Goal: Register for event/course

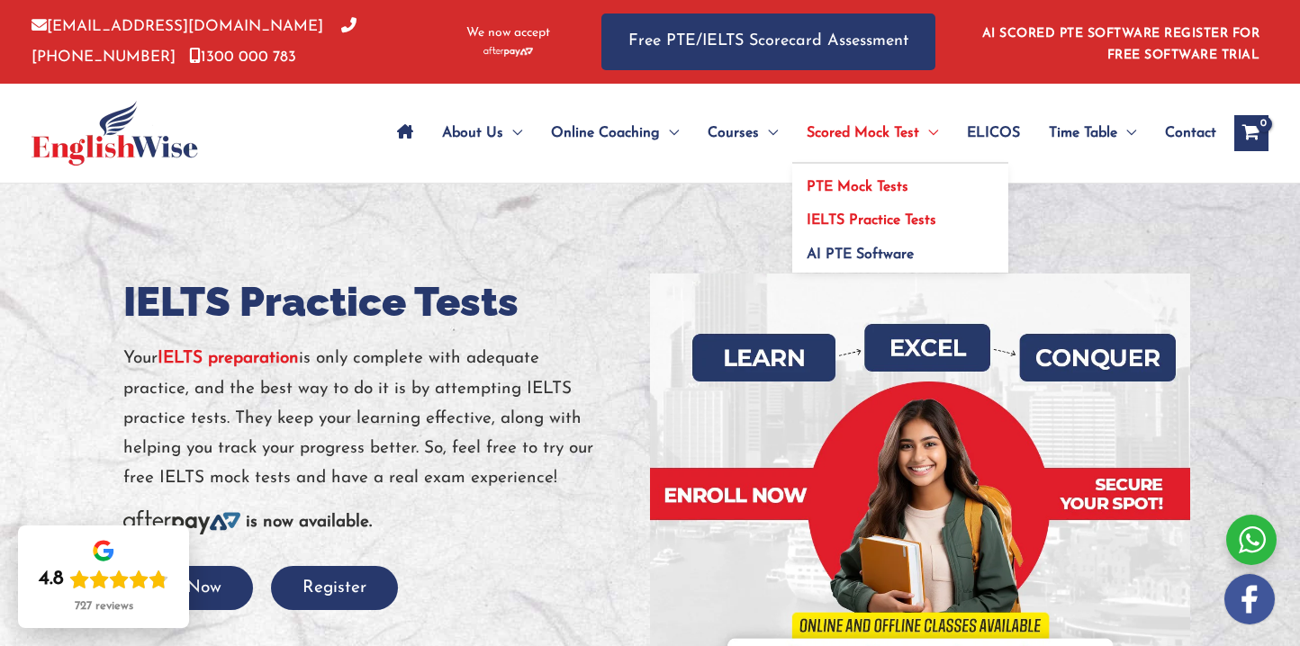
click at [861, 180] on span "PTE Mock Tests" at bounding box center [858, 187] width 102 height 14
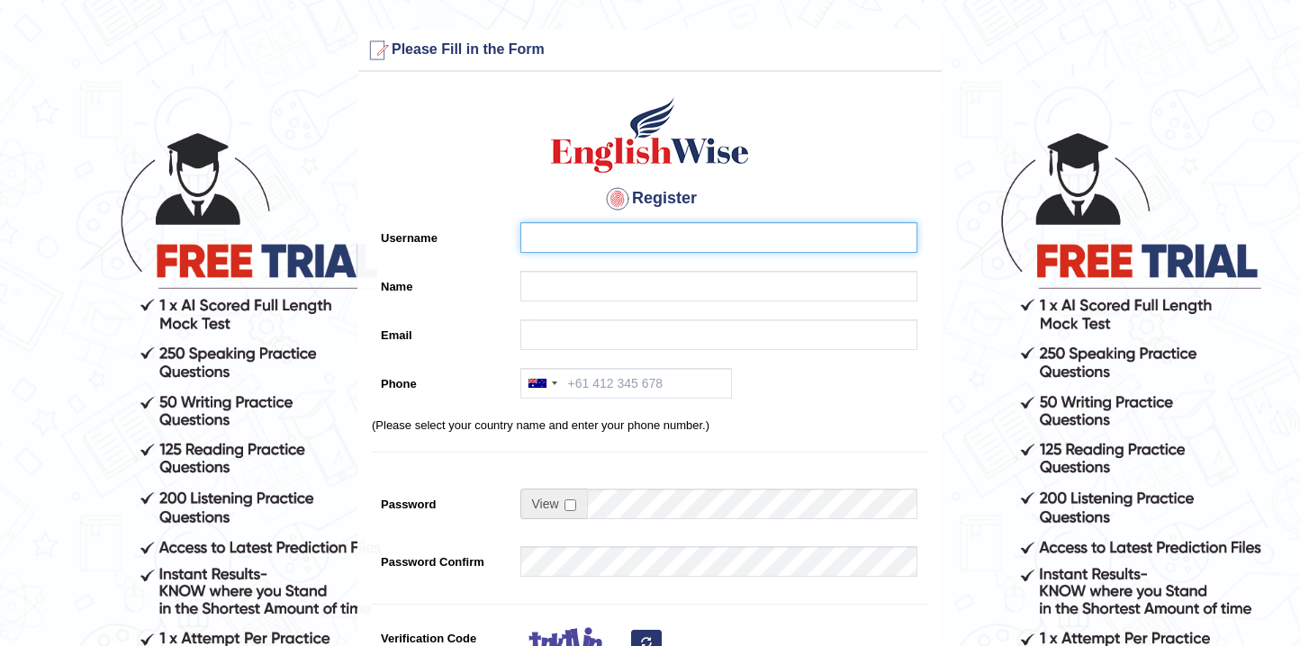
click at [565, 242] on input "Username" at bounding box center [718, 237] width 397 height 31
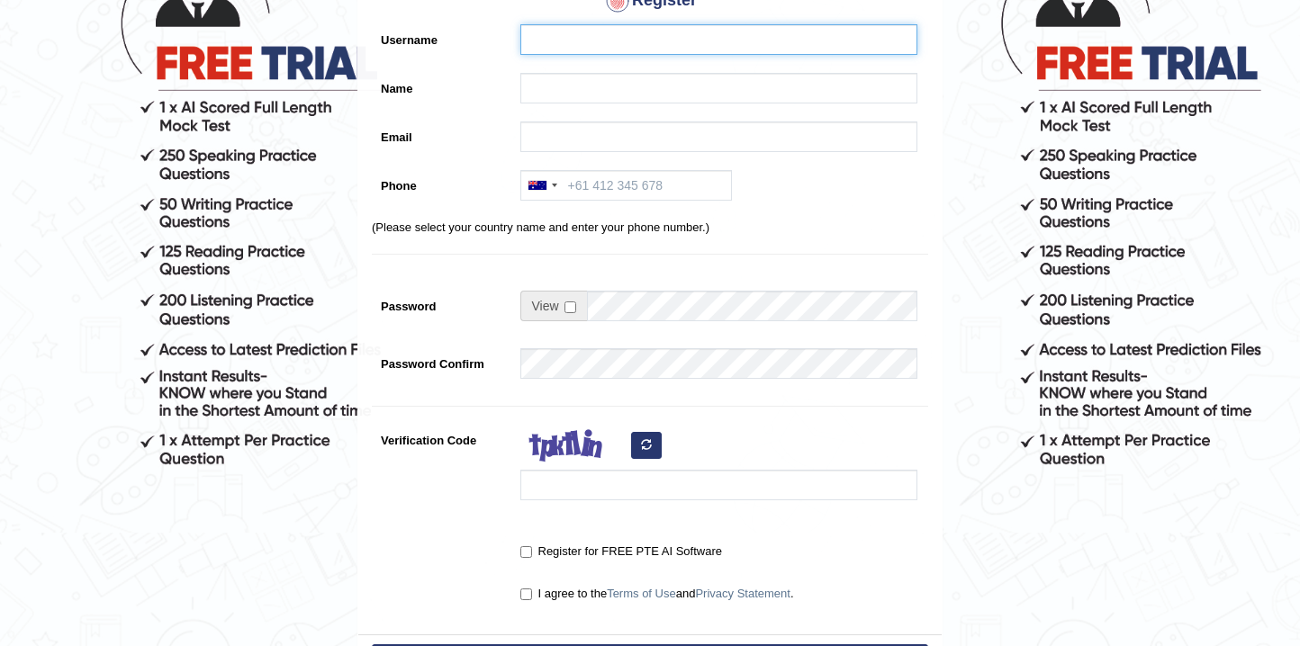
scroll to position [90, 0]
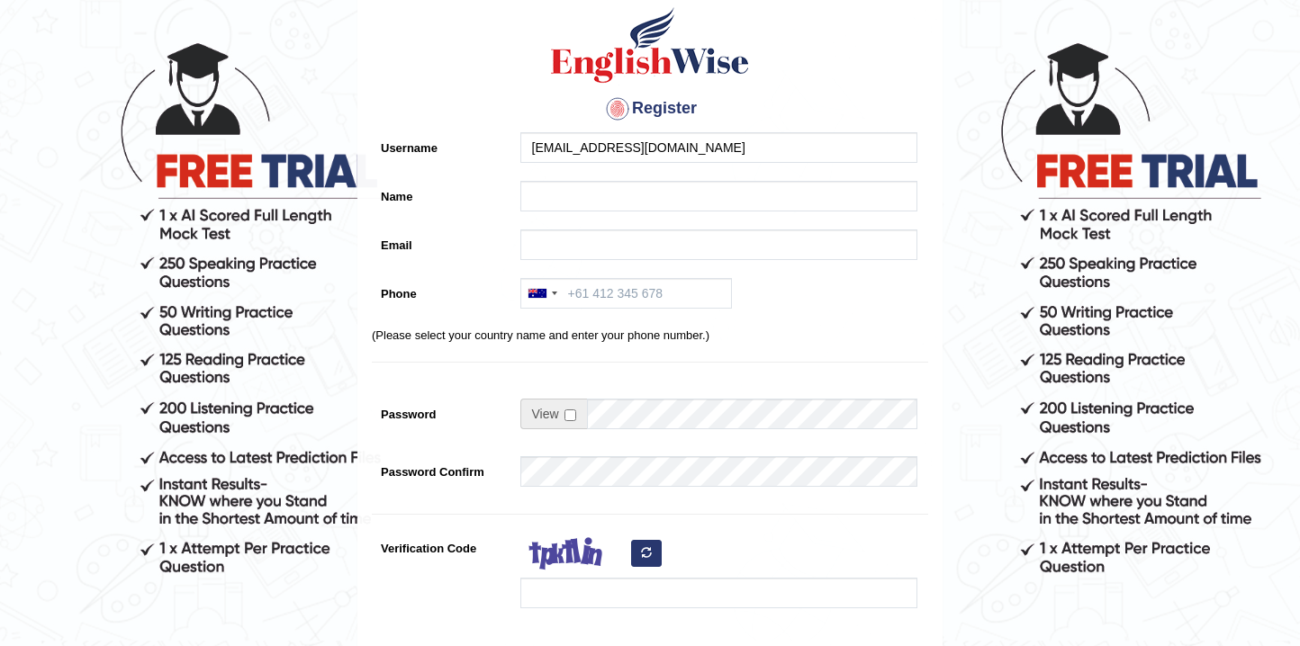
click at [627, 177] on div "Register Username ganeshreddynevuri@gmail.com Name Email Phone Australia +61 In…" at bounding box center [649, 367] width 583 height 752
click at [623, 199] on div "Register Username ganeshreddynevuri@gmail.com Name Email Phone Australia +61 In…" at bounding box center [649, 367] width 583 height 752
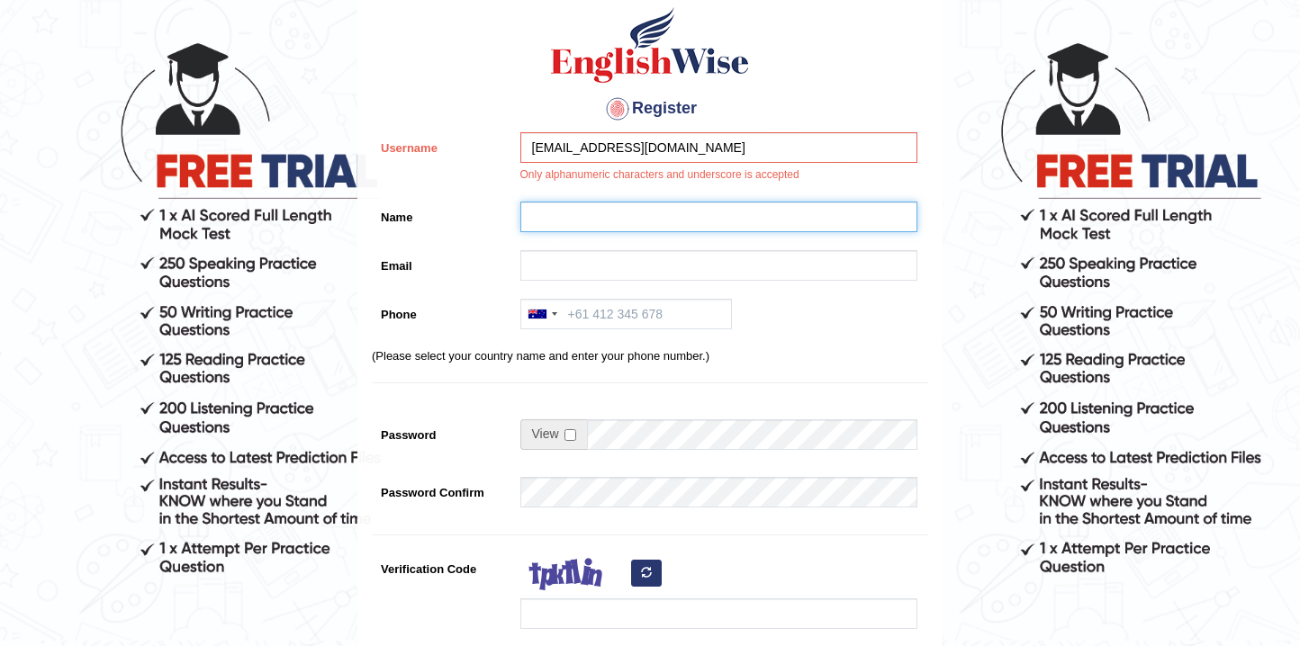
click at [618, 221] on input "Name" at bounding box center [718, 217] width 397 height 31
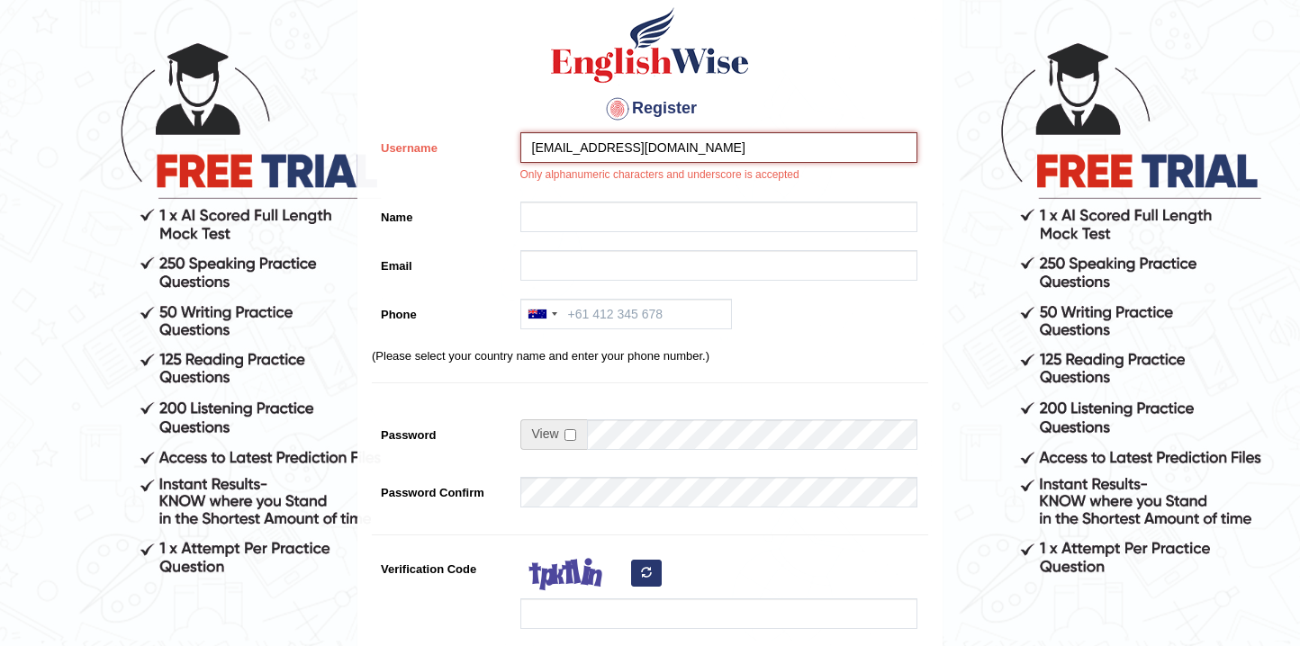
click at [722, 147] on input "ganeshreddynevuri@gmail.com" at bounding box center [718, 147] width 397 height 31
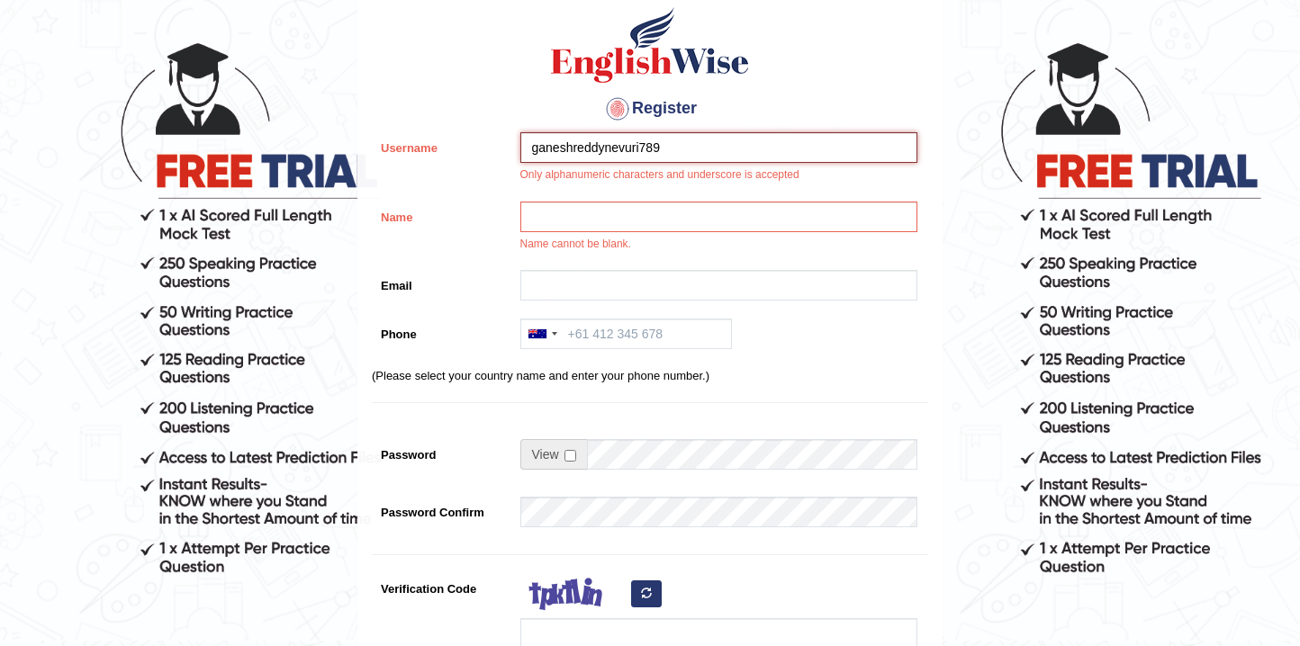
type input "ganeshreddynevuri789"
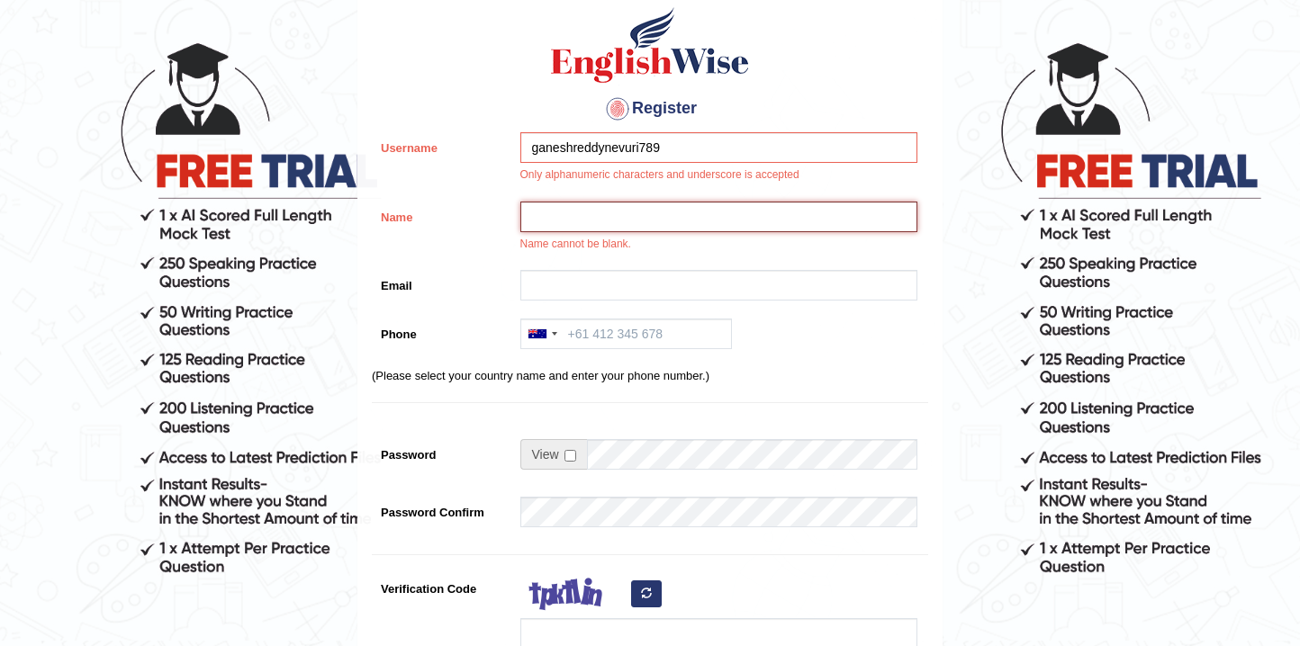
click at [732, 224] on input "Name" at bounding box center [718, 217] width 397 height 31
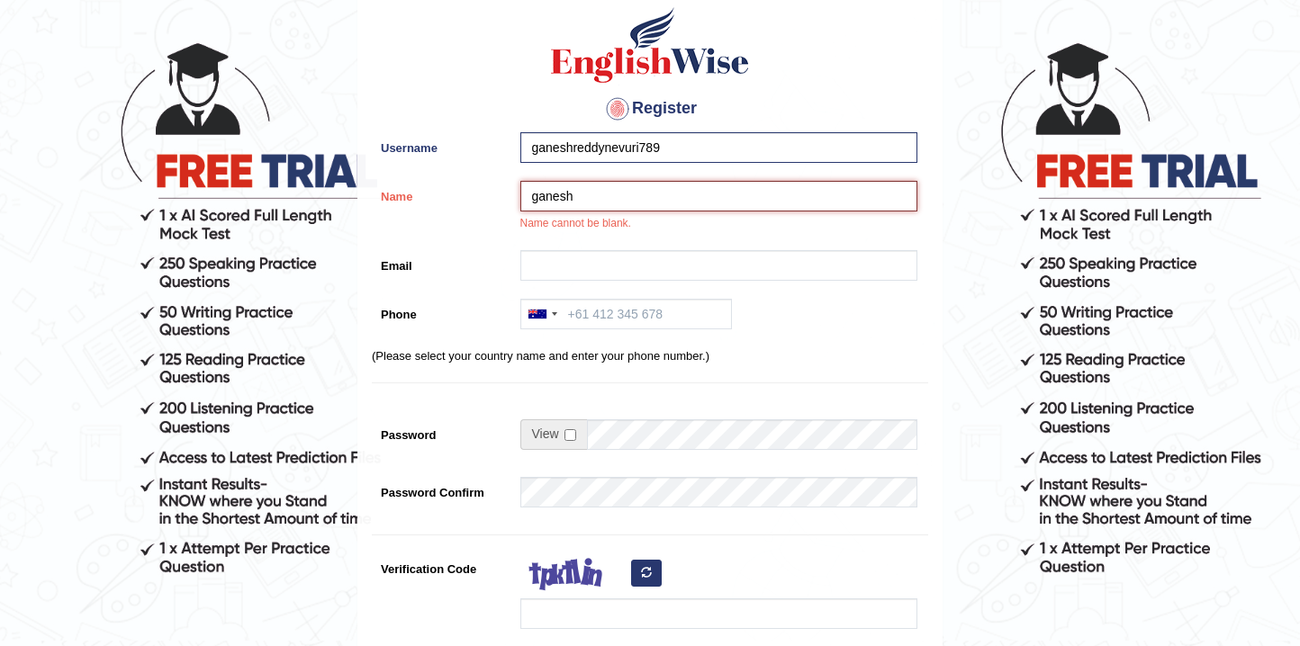
type input "ganesh"
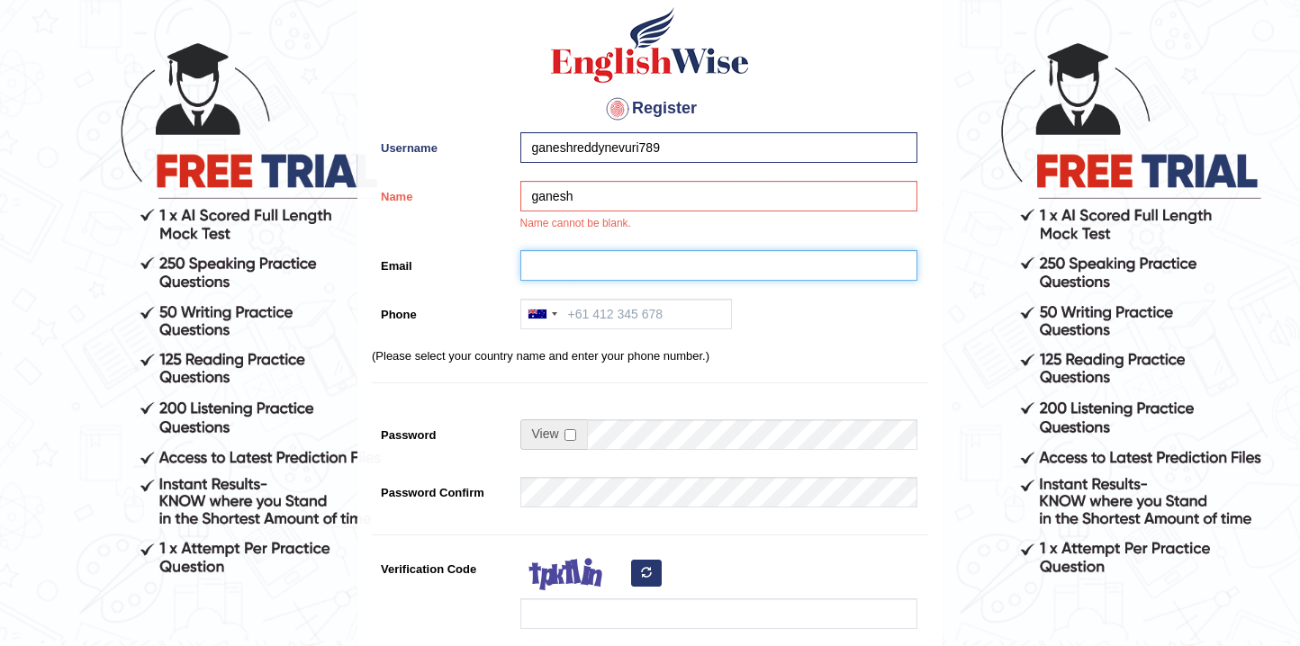
click at [723, 260] on input "Email" at bounding box center [718, 265] width 397 height 31
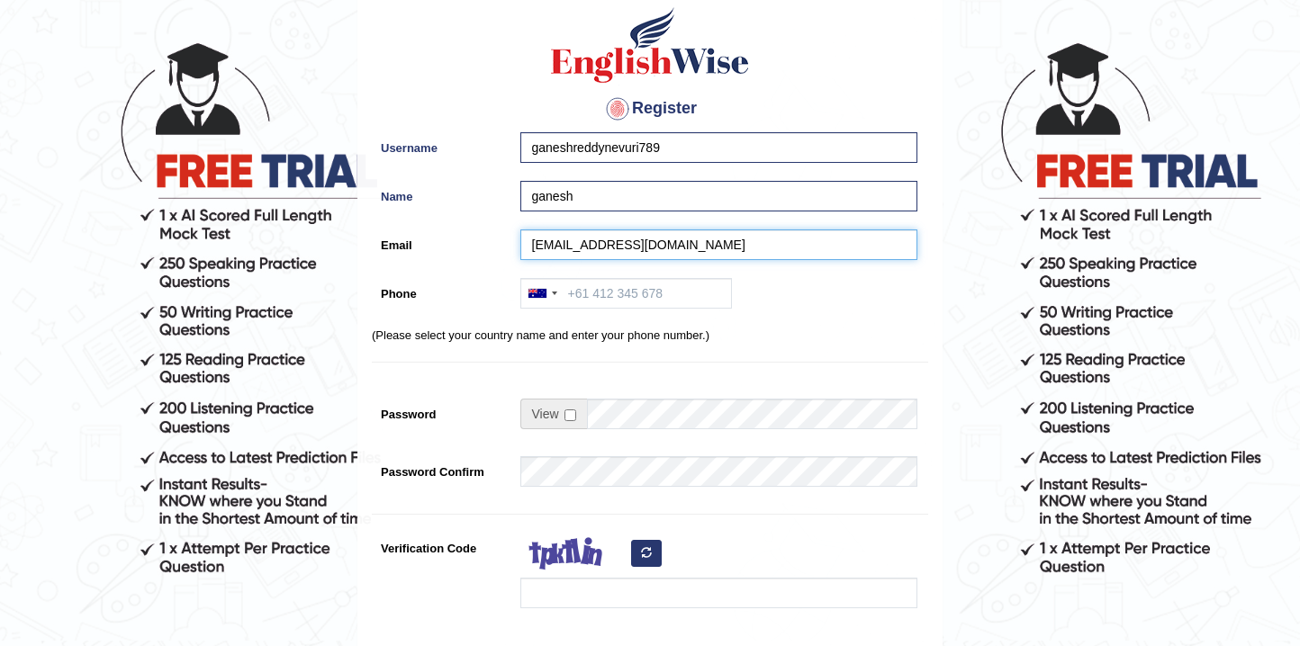
type input "ganeshreddynevuri@gmail.com"
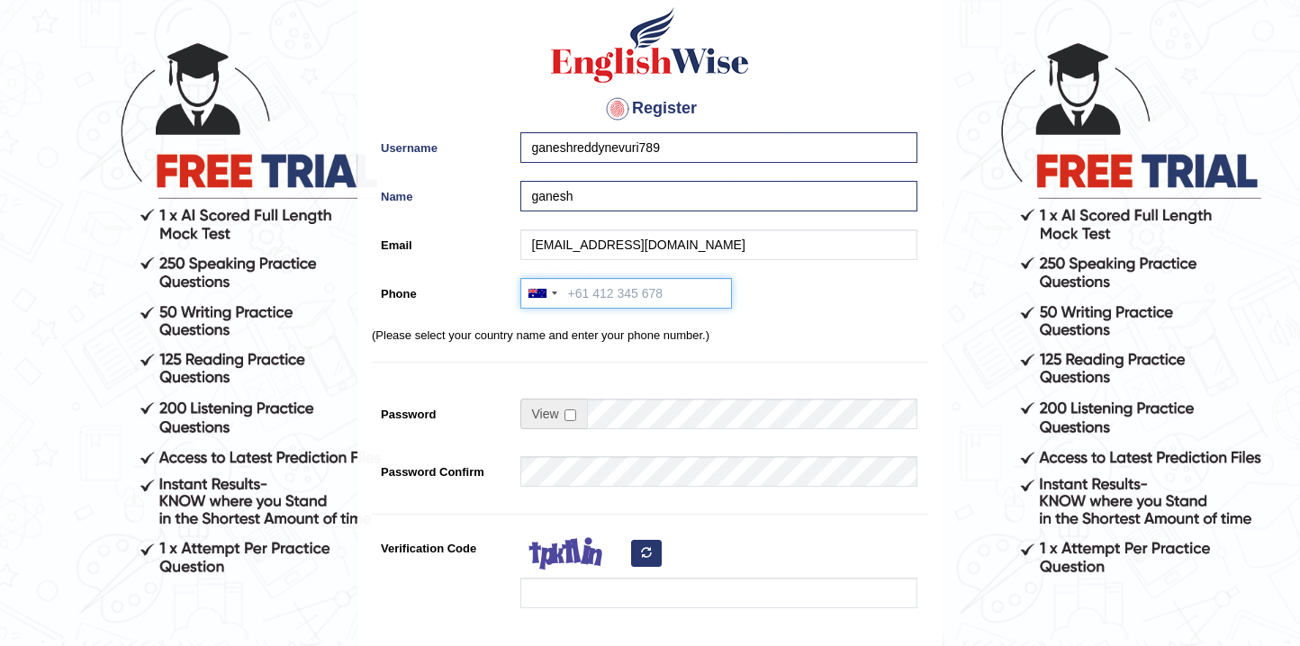
click at [619, 296] on input "Phone" at bounding box center [626, 293] width 212 height 31
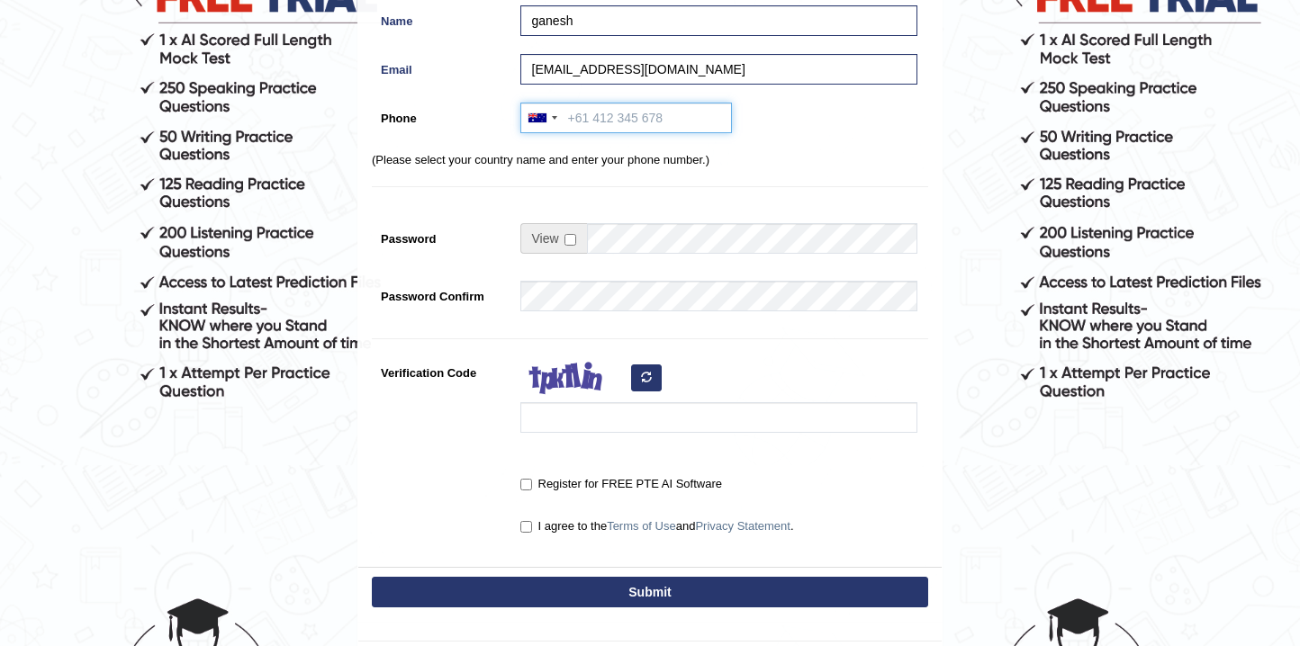
scroll to position [137, 0]
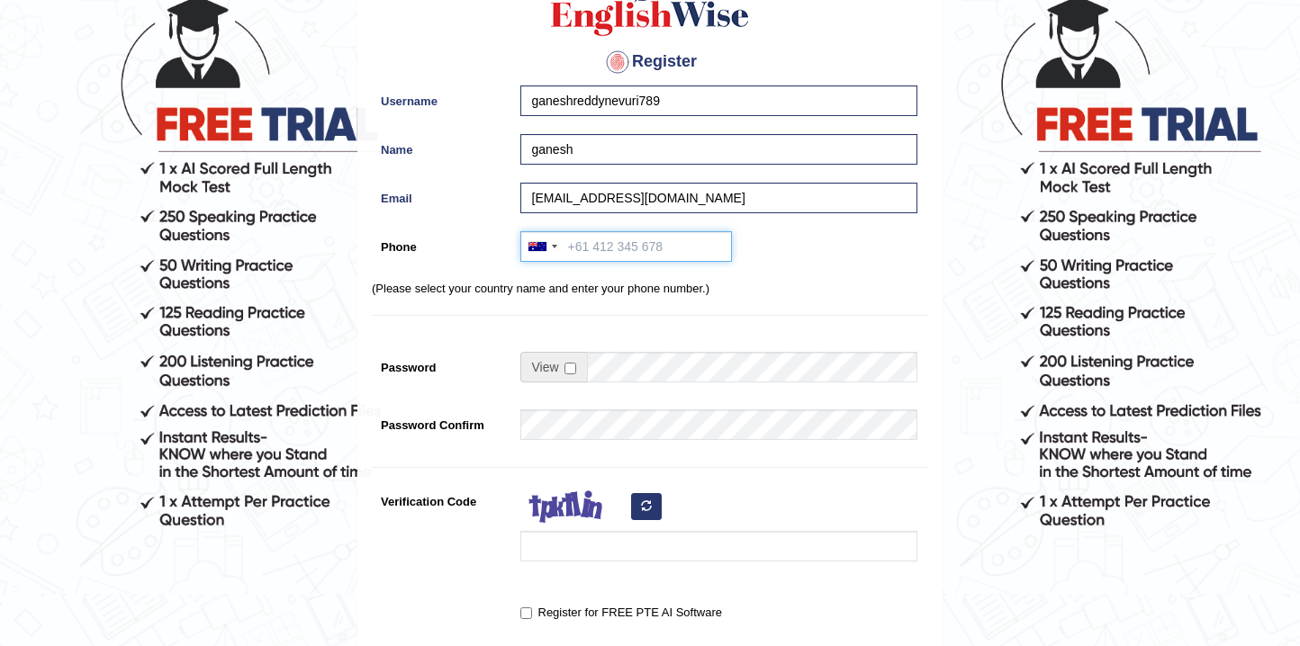
click at [603, 249] on input "Phone" at bounding box center [626, 246] width 212 height 31
click at [554, 246] on div at bounding box center [554, 247] width 5 height 4
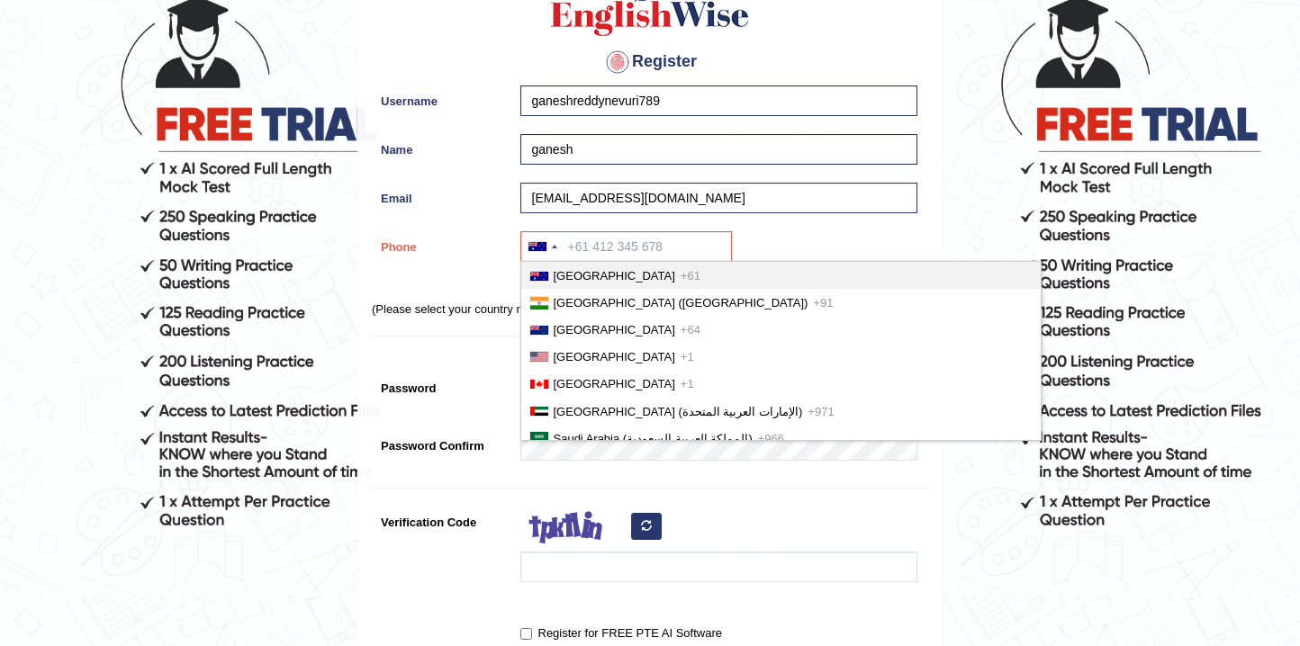
click at [564, 278] on span "Australia" at bounding box center [615, 276] width 122 height 14
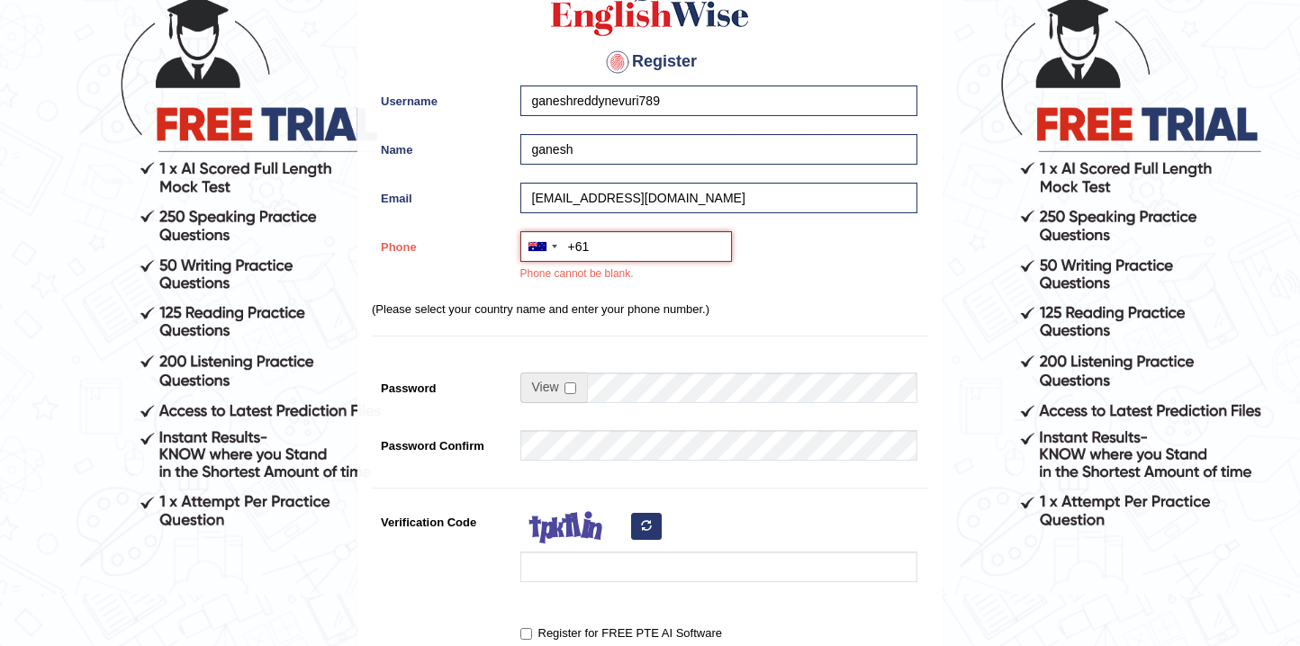
click at [602, 251] on input "+61" at bounding box center [626, 246] width 212 height 31
type input "+61413207825"
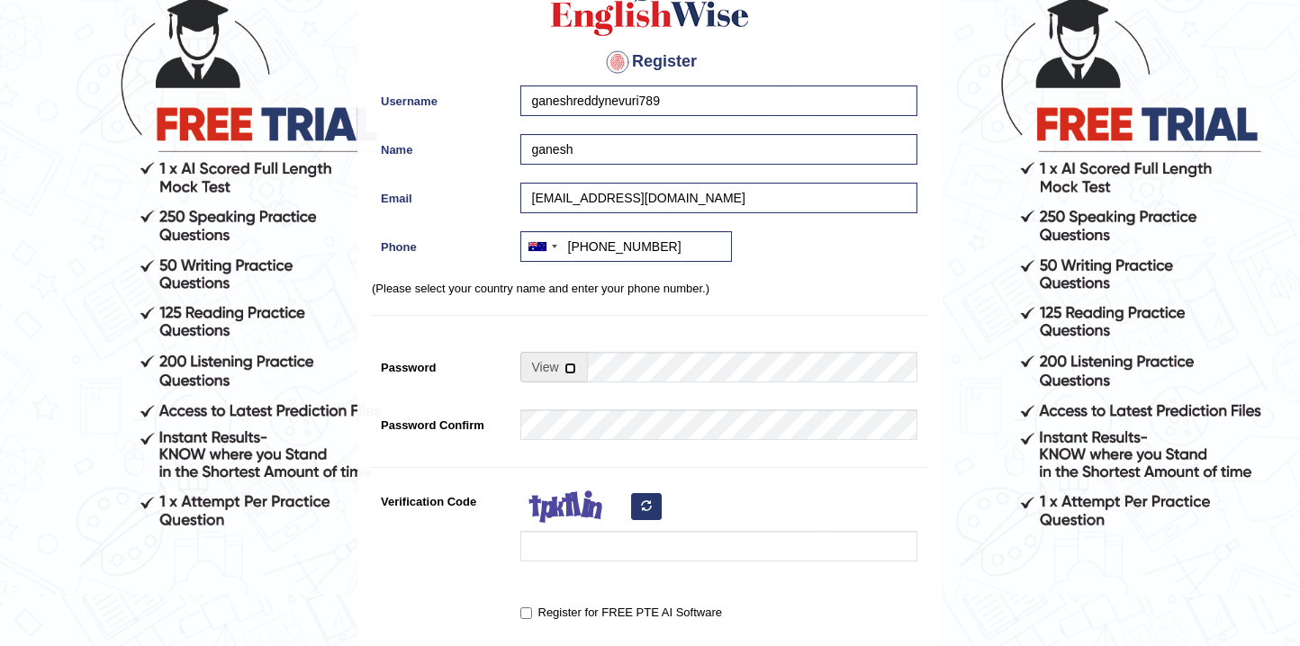
click at [571, 365] on input "checkbox" at bounding box center [570, 369] width 12 height 12
checkbox input "true"
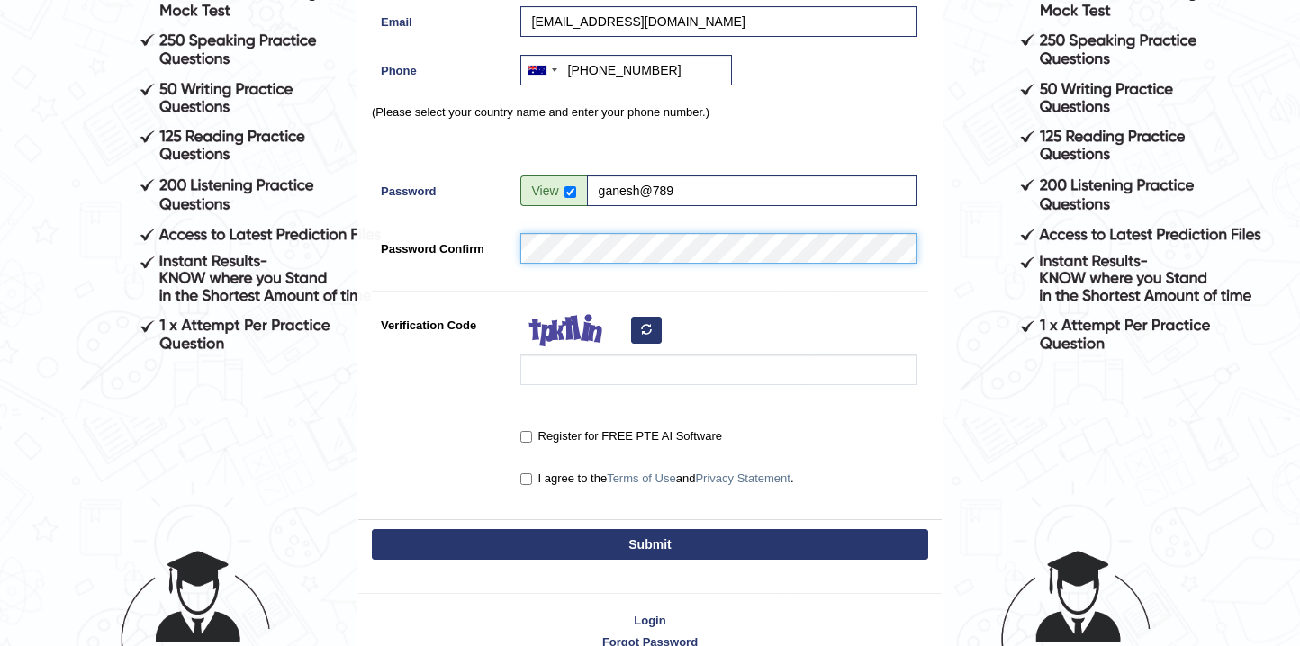
scroll to position [317, 0]
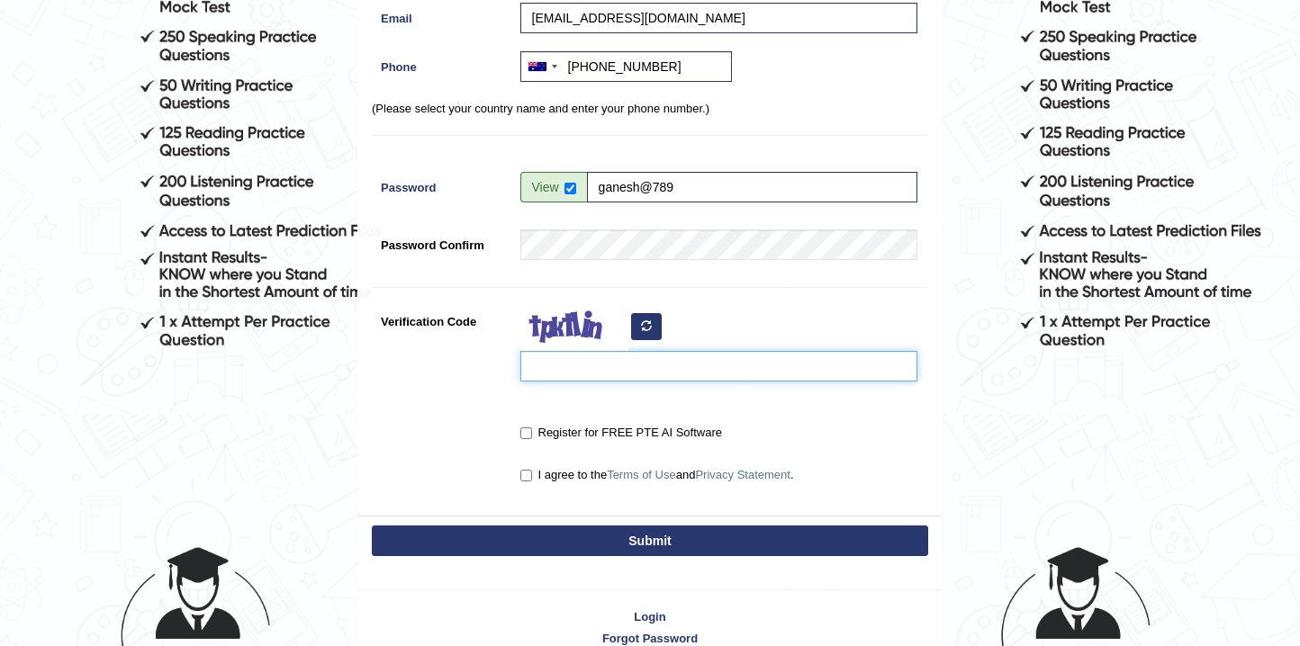
click at [618, 372] on input "Verification Code" at bounding box center [718, 366] width 397 height 31
type input "tymbgm"
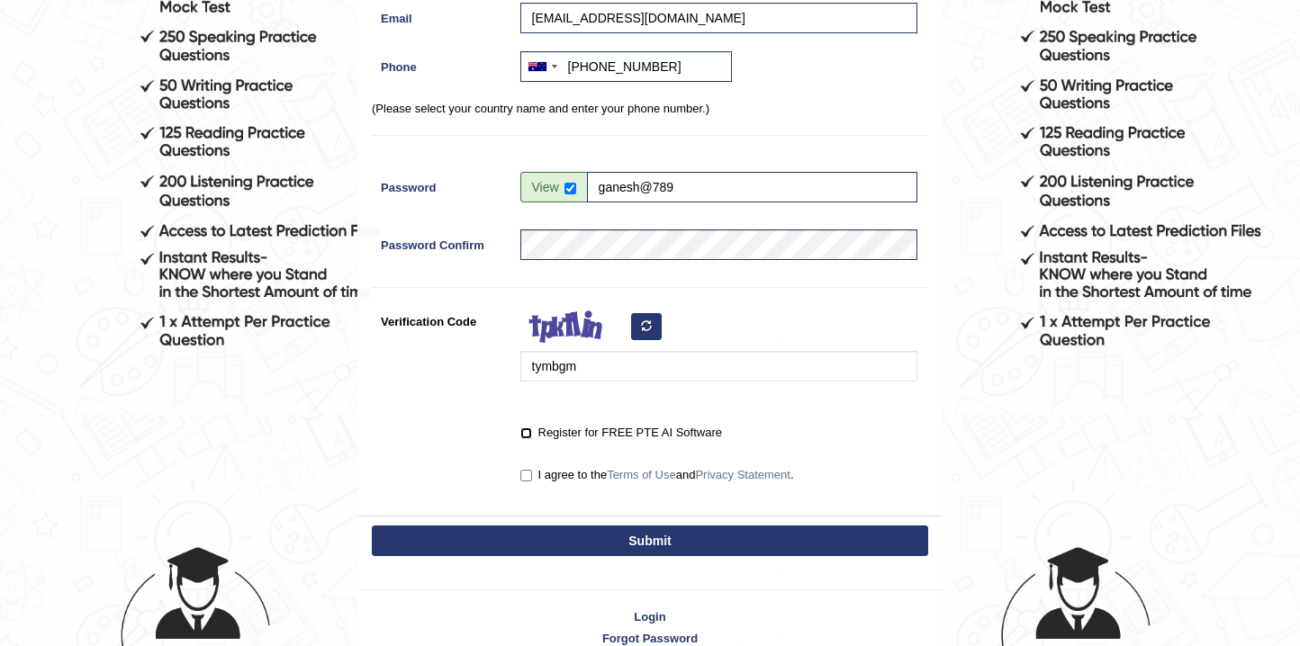
click at [526, 433] on input "Register for FREE PTE AI Software" at bounding box center [526, 434] width 12 height 12
checkbox input "true"
click at [527, 476] on input "I agree to the Terms of Use and Privacy Statement ." at bounding box center [526, 476] width 12 height 12
checkbox input "true"
click at [616, 540] on button "Submit" at bounding box center [650, 541] width 556 height 31
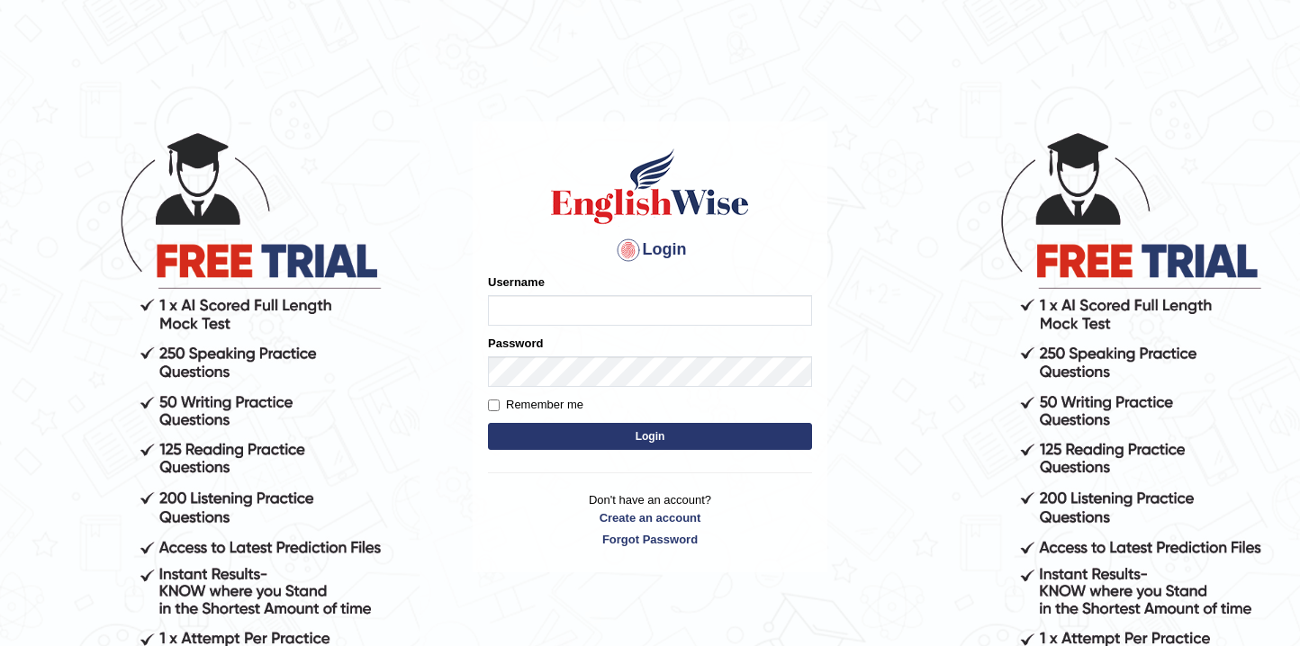
click at [633, 314] on input "Username" at bounding box center [650, 310] width 324 height 31
type input "ganesh789"
click at [695, 429] on button "Login" at bounding box center [650, 436] width 324 height 27
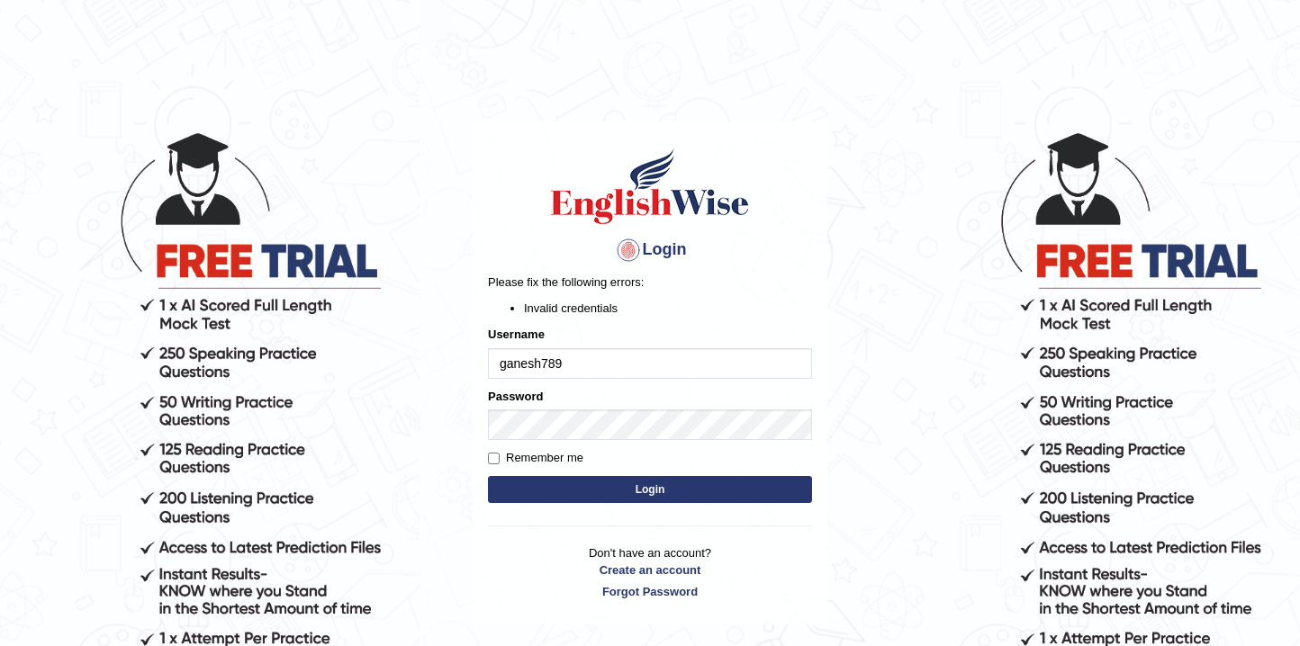
click at [508, 364] on input "ganesh789" at bounding box center [650, 363] width 324 height 31
type input "Ganesh789"
click at [611, 491] on button "Login" at bounding box center [650, 489] width 324 height 27
click at [546, 360] on input "Ganesh789" at bounding box center [650, 363] width 324 height 31
type input "Ganeshreddynevuri789"
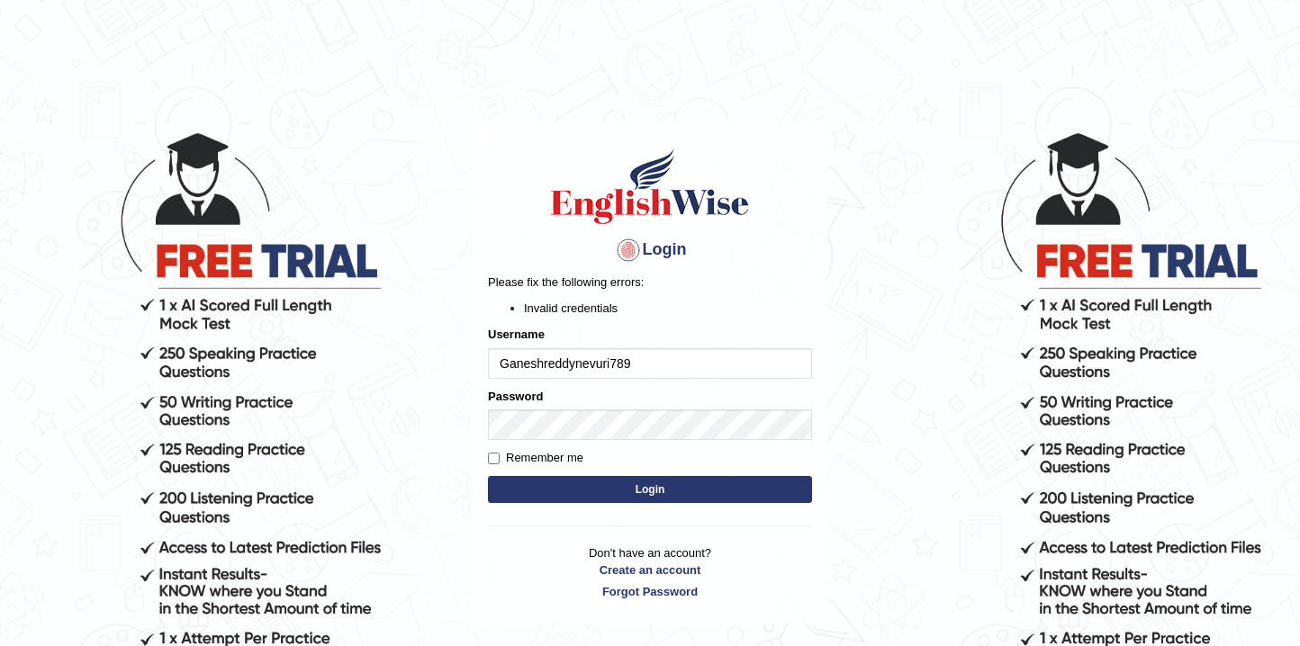
click at [656, 492] on button "Login" at bounding box center [650, 489] width 324 height 27
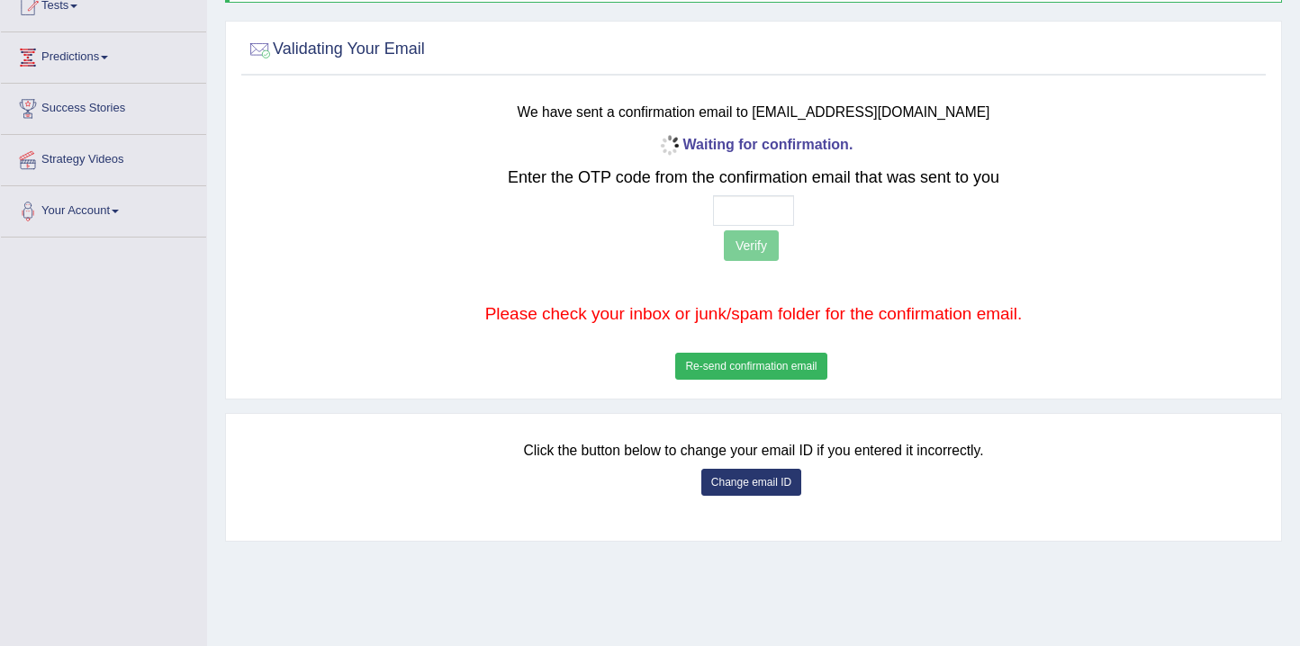
scroll to position [180, 0]
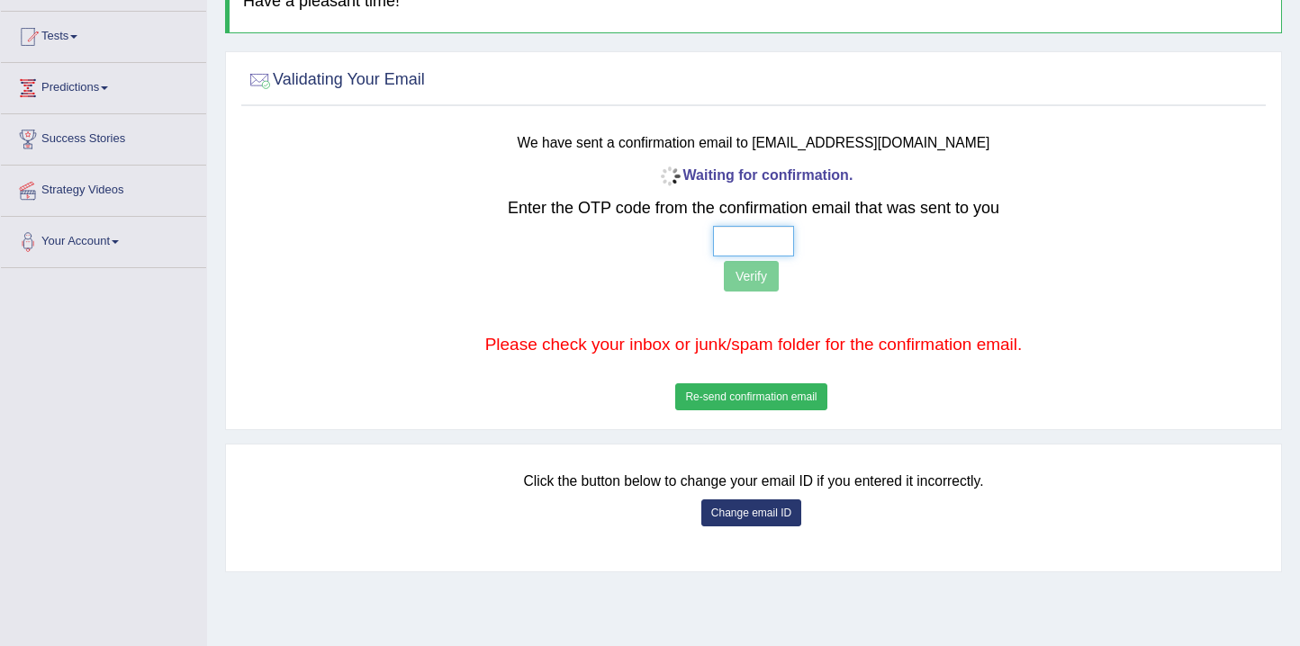
click at [745, 240] on input "text" at bounding box center [753, 241] width 81 height 31
click at [760, 394] on button "Re-send confirmation email" at bounding box center [750, 397] width 151 height 27
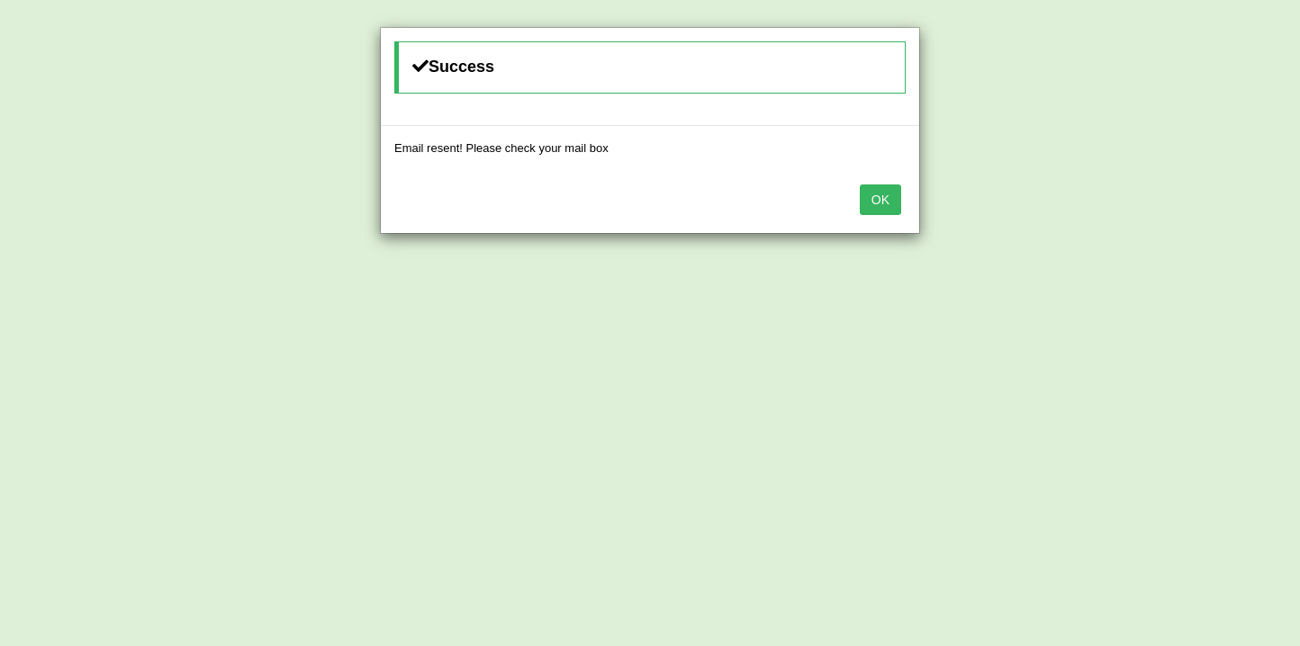
click at [877, 203] on button "OK" at bounding box center [880, 200] width 41 height 31
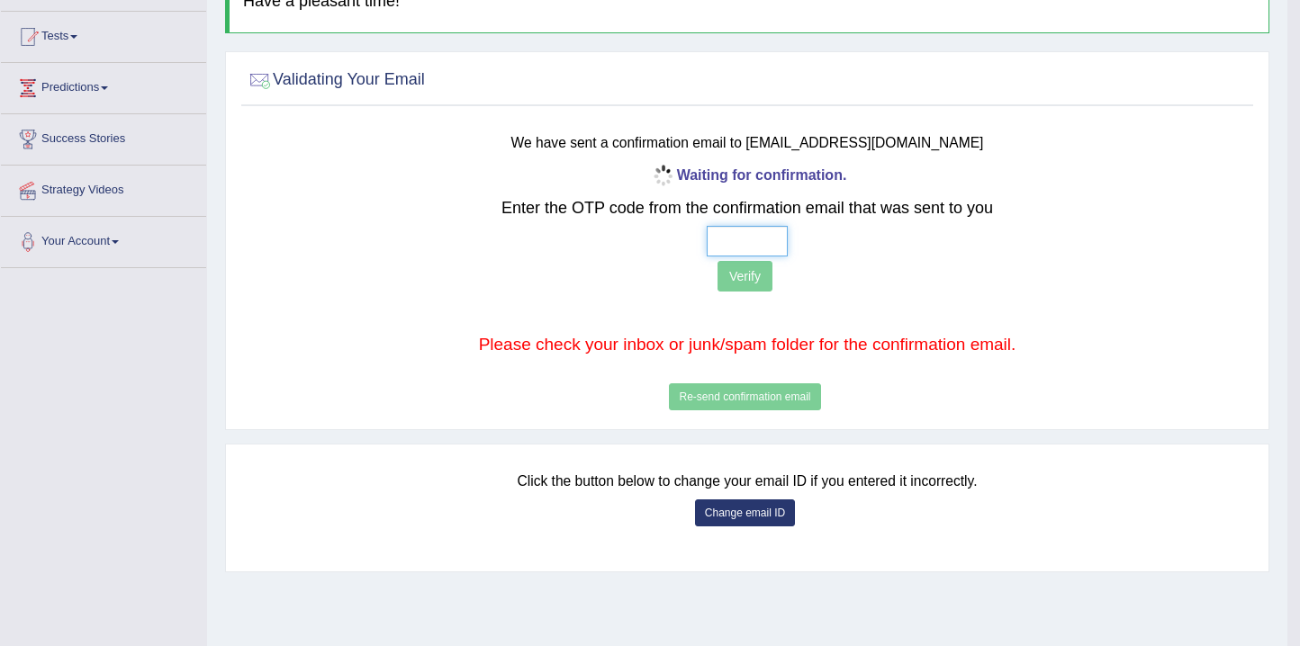
click at [753, 235] on input "text" at bounding box center [747, 241] width 81 height 31
type input "6 4 4 4"
click at [758, 281] on button "Verify" at bounding box center [745, 276] width 55 height 31
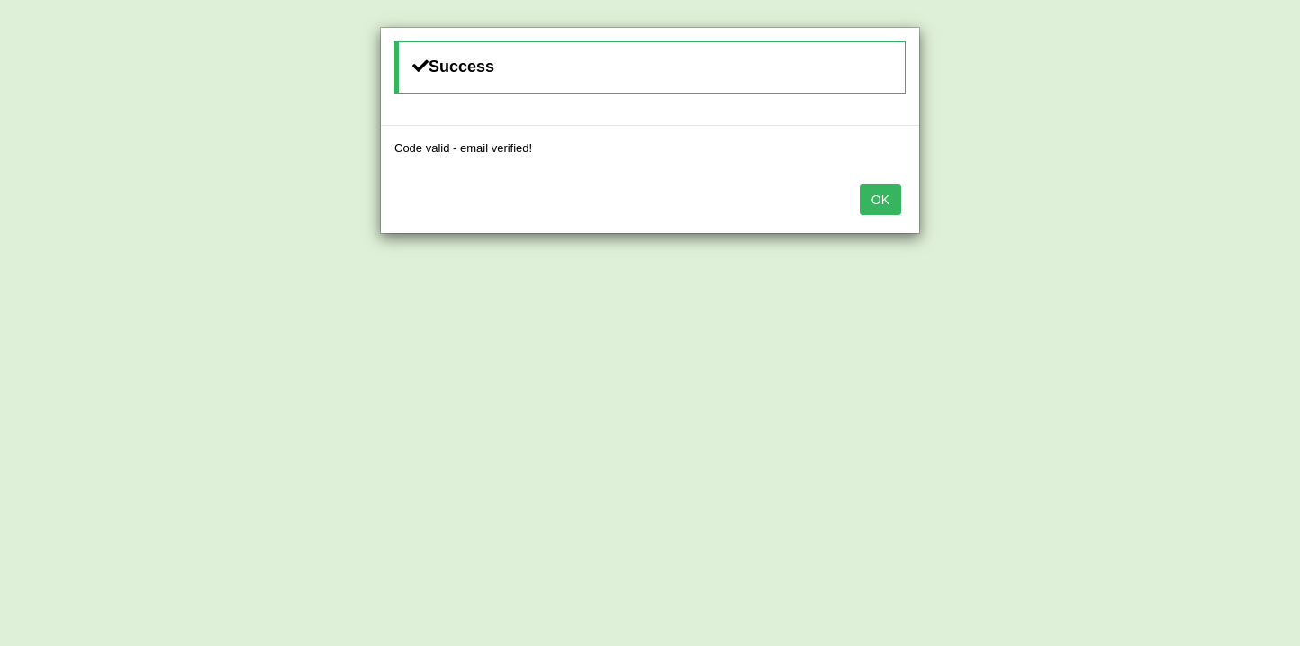
click at [868, 202] on button "OK" at bounding box center [880, 200] width 41 height 31
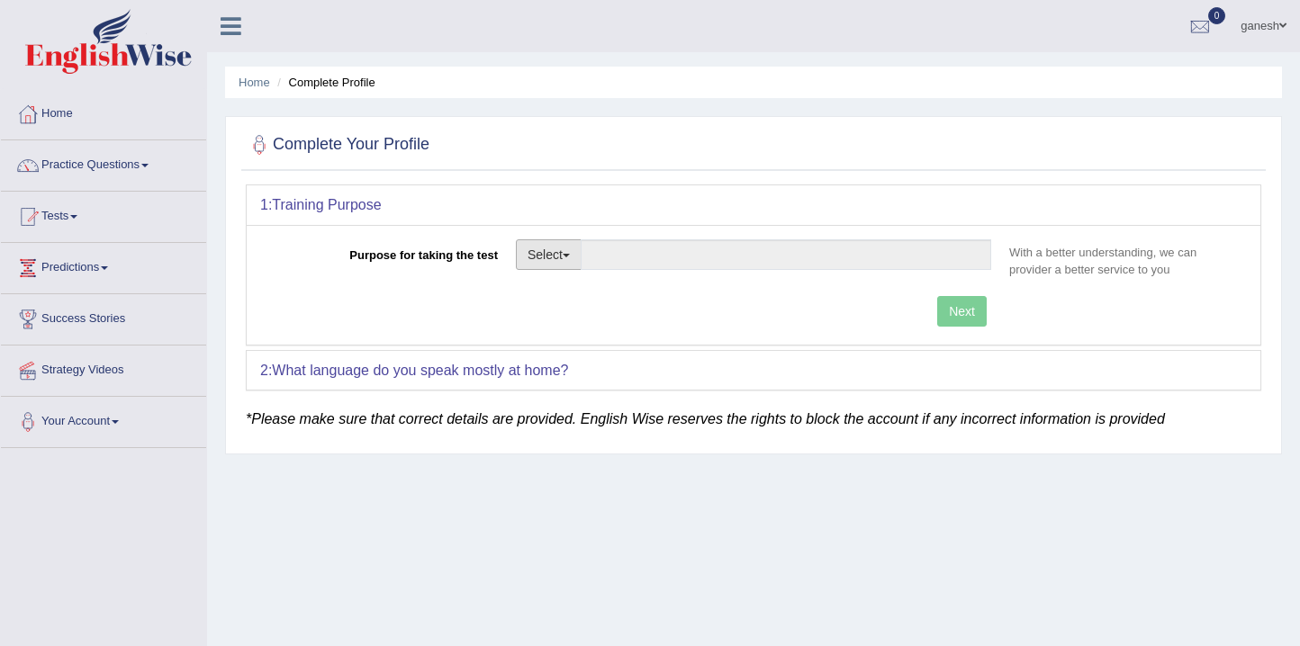
click at [570, 251] on button "Select" at bounding box center [549, 254] width 66 height 31
click at [602, 311] on link "Permanent Residency" at bounding box center [597, 316] width 160 height 23
type input "Permanent Residency"
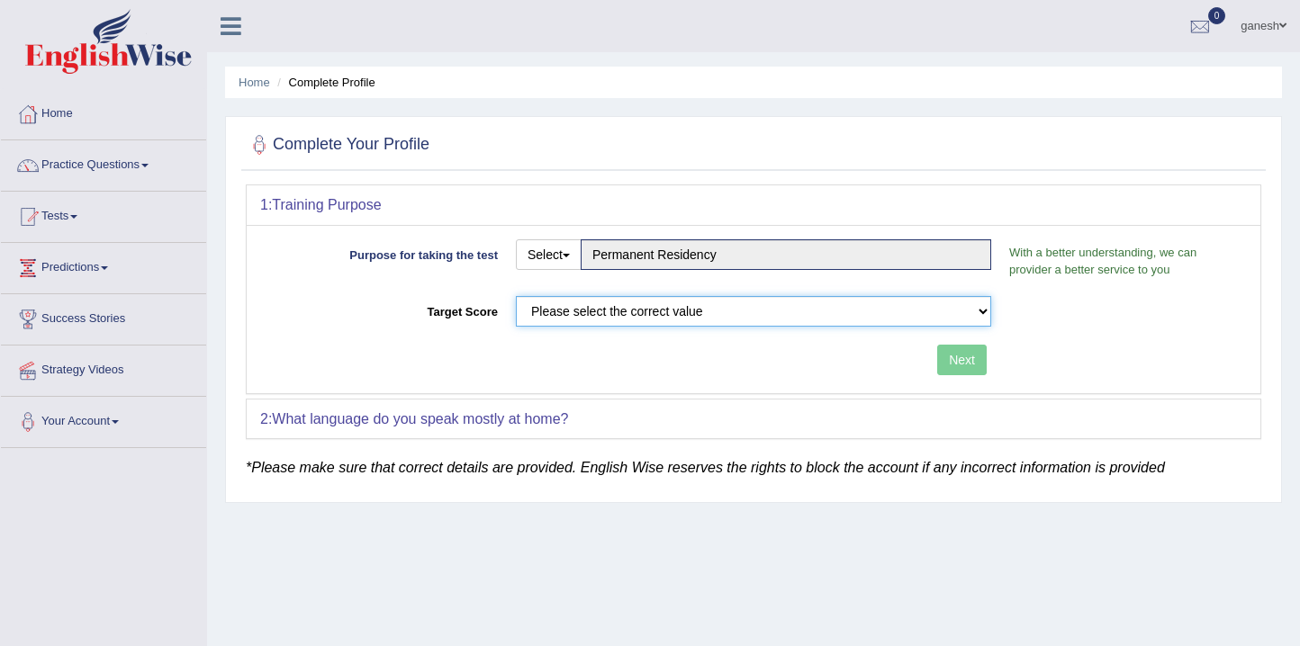
click at [623, 314] on select "Please select the correct value 50 (6 bands) 58 (6.5 bands) 65 (7 bands) 79 (8 …" at bounding box center [753, 311] width 475 height 31
select select "79"
click at [516, 296] on select "Please select the correct value 50 (6 bands) 58 (6.5 bands) 65 (7 bands) 79 (8 …" at bounding box center [753, 311] width 475 height 31
click at [955, 370] on button "Next" at bounding box center [962, 360] width 50 height 31
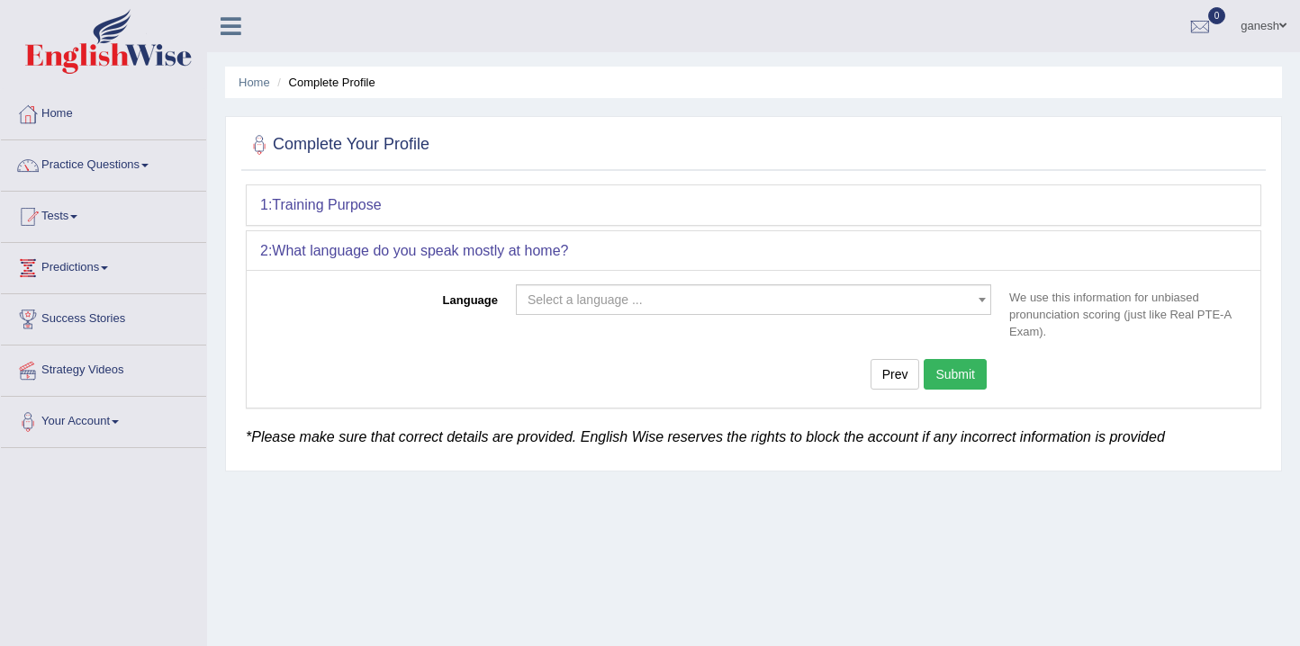
click at [881, 291] on span "Select a language ..." at bounding box center [748, 300] width 441 height 18
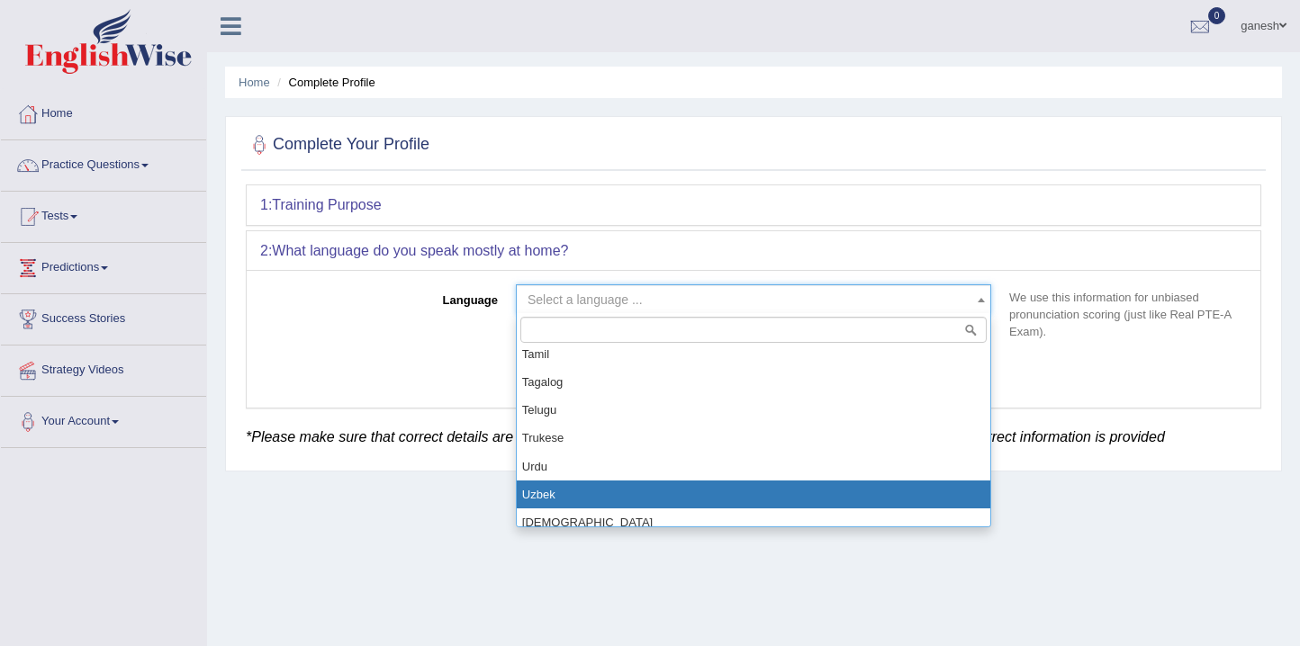
scroll to position [1350, 0]
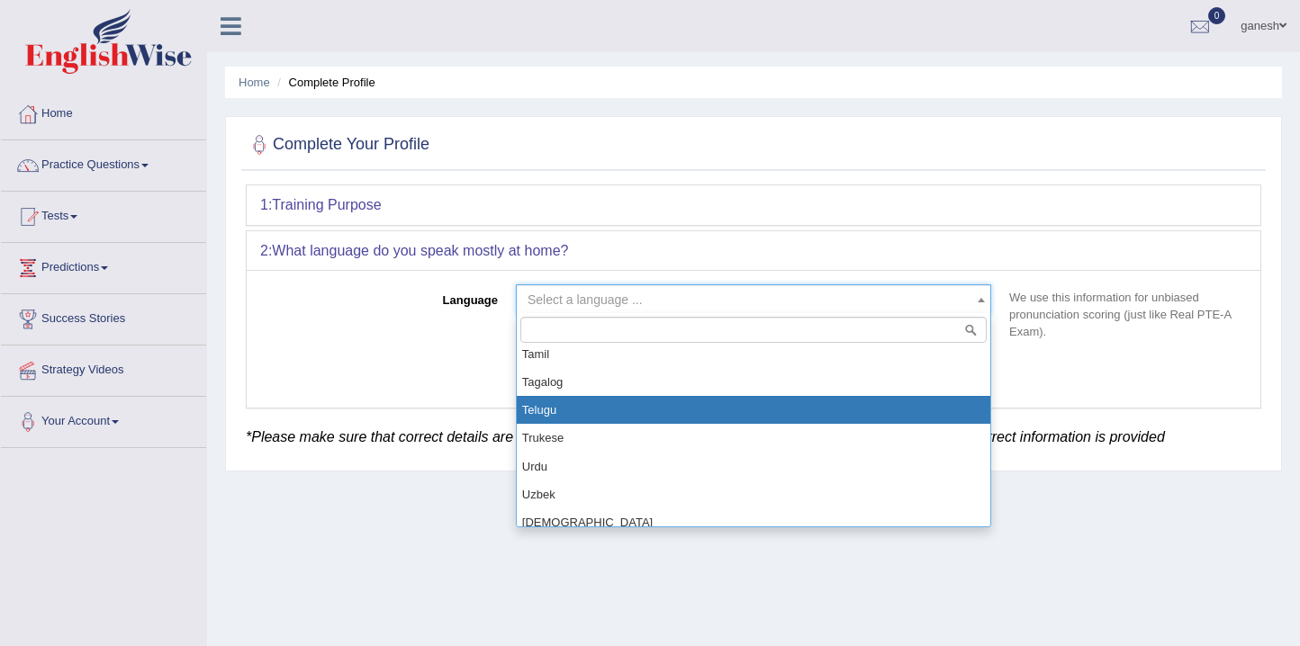
select select "Telugu"
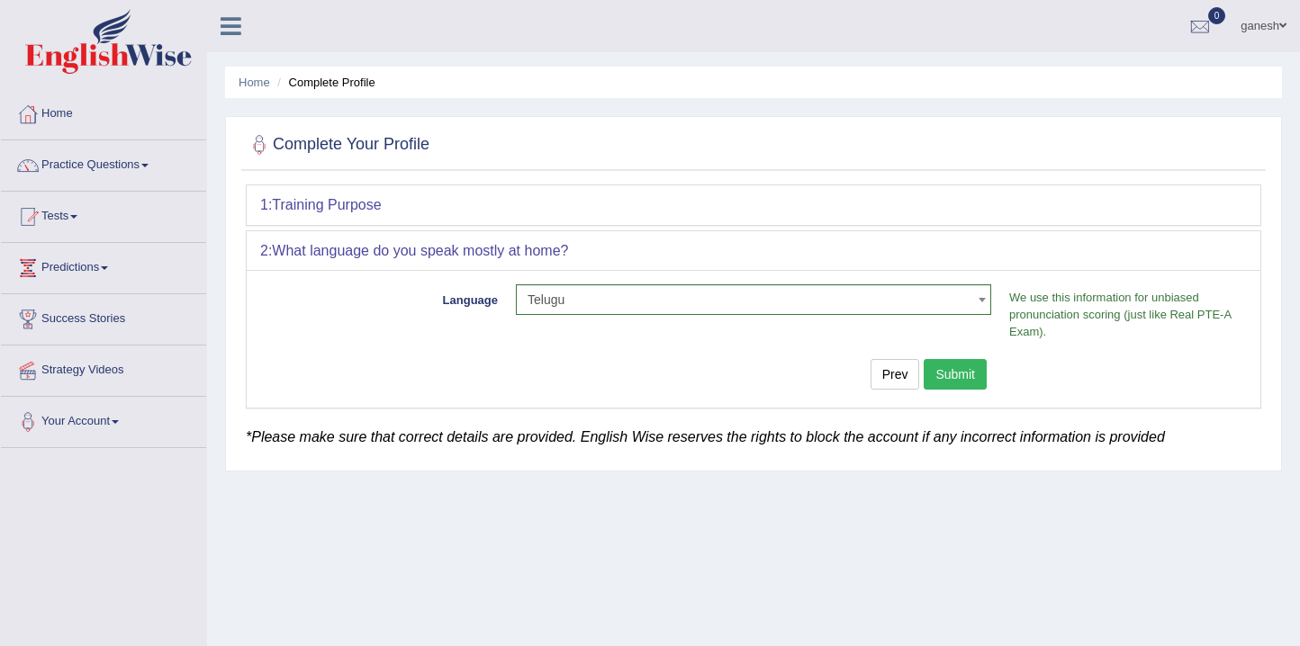
click at [951, 373] on button "Submit" at bounding box center [955, 374] width 63 height 31
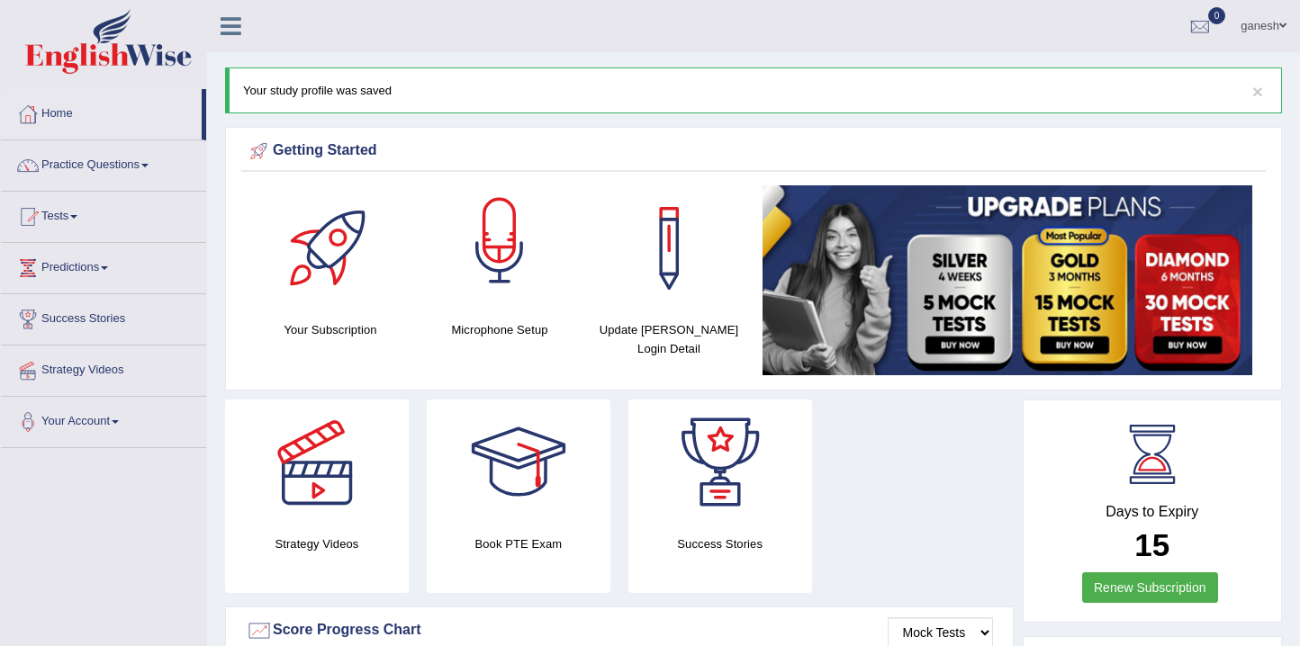
click at [519, 258] on div at bounding box center [500, 248] width 126 height 126
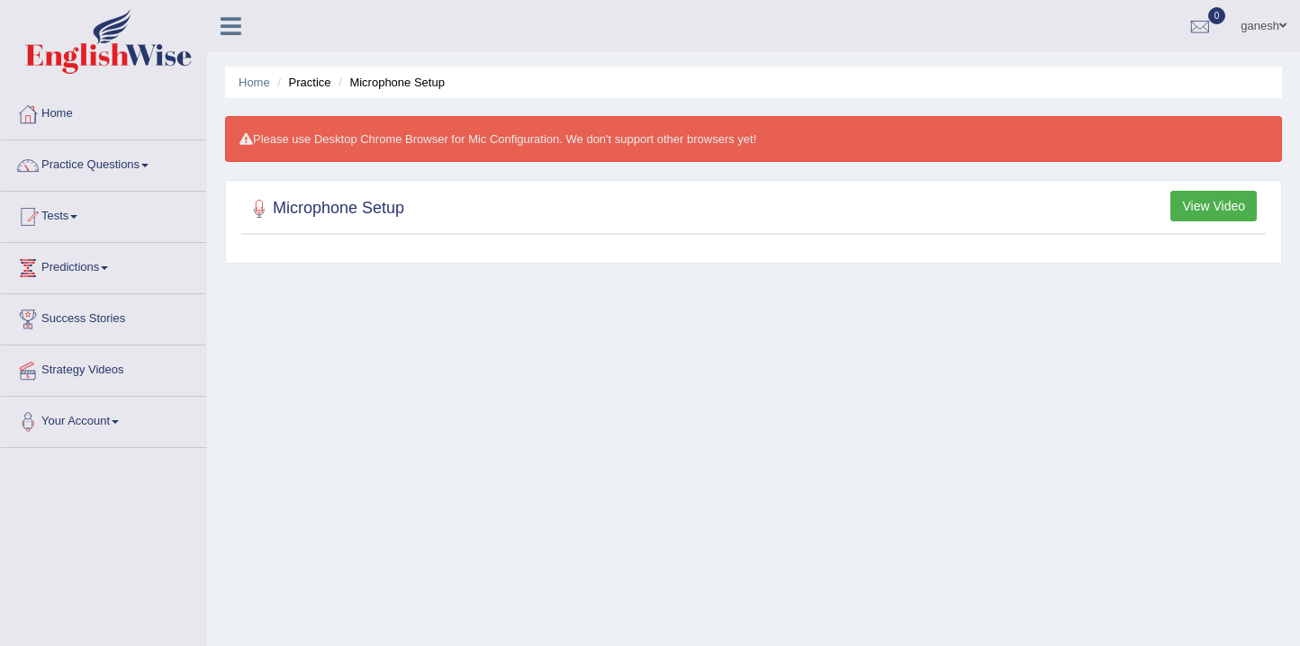
click at [1226, 208] on button "View Video" at bounding box center [1213, 206] width 86 height 31
click at [1203, 210] on button "View Video" at bounding box center [1213, 206] width 86 height 31
click at [141, 167] on link "Practice Questions" at bounding box center [103, 162] width 205 height 45
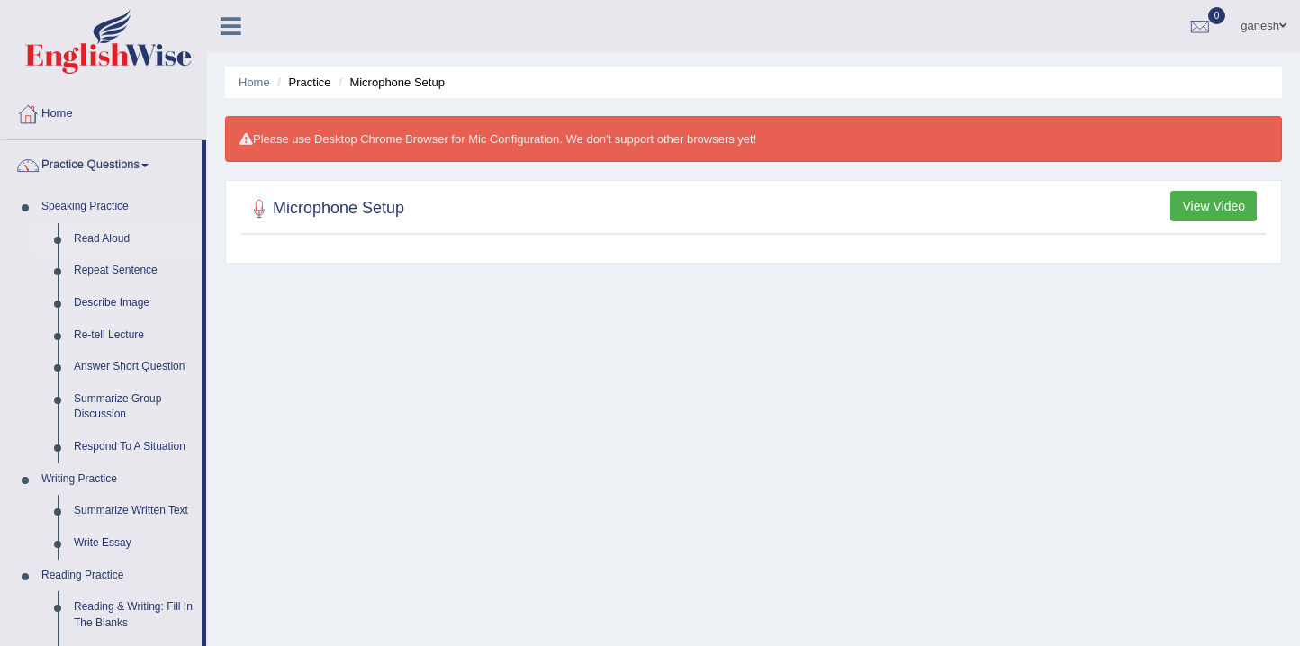
click at [129, 235] on link "Read Aloud" at bounding box center [134, 239] width 136 height 32
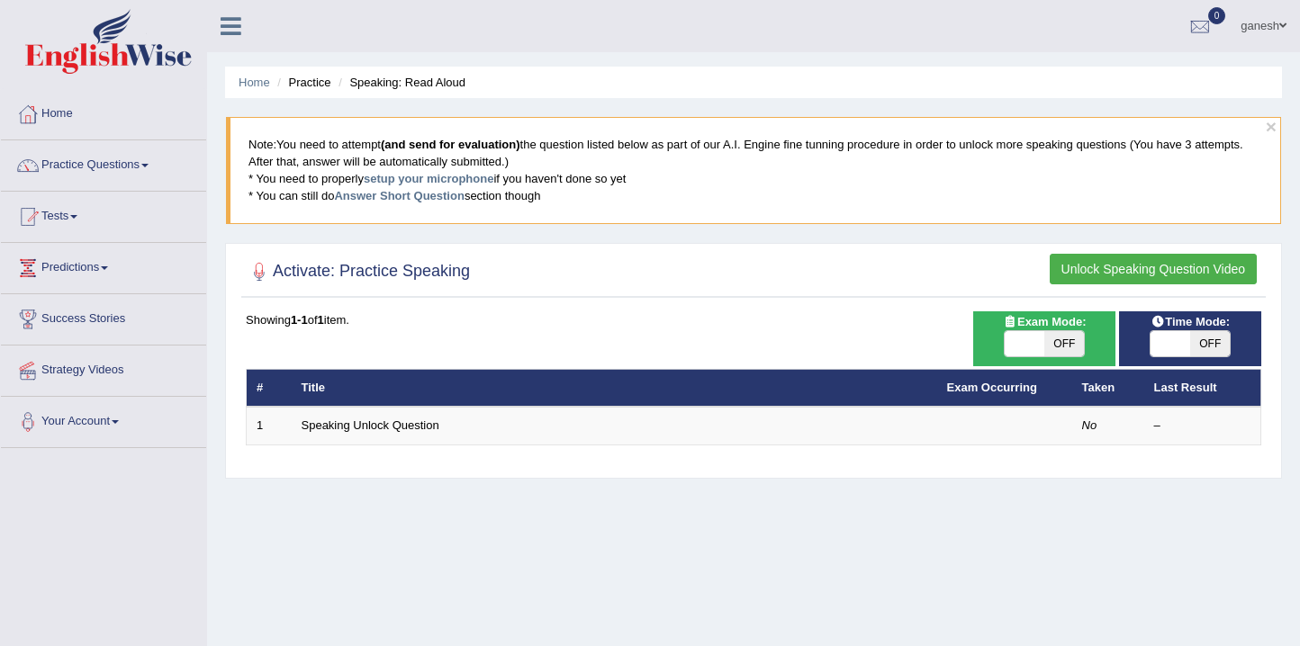
click at [1176, 273] on button "Unlock Speaking Question Video" at bounding box center [1153, 269] width 207 height 31
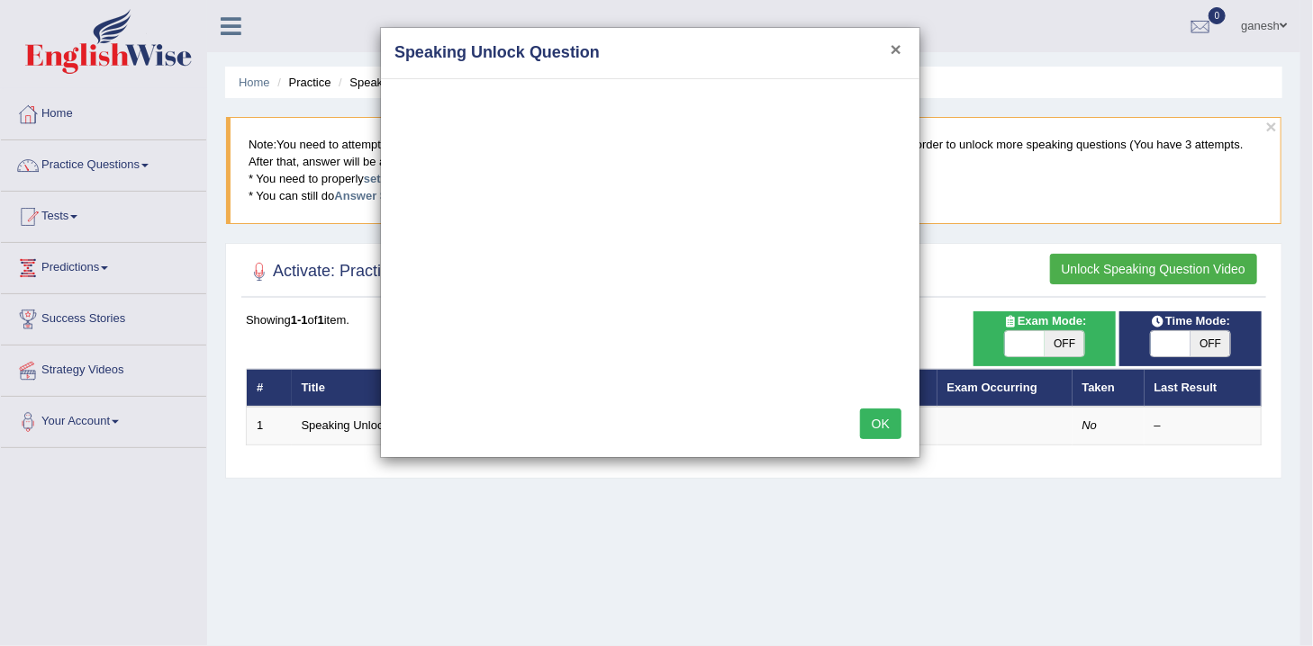
click at [900, 47] on button "×" at bounding box center [895, 49] width 11 height 19
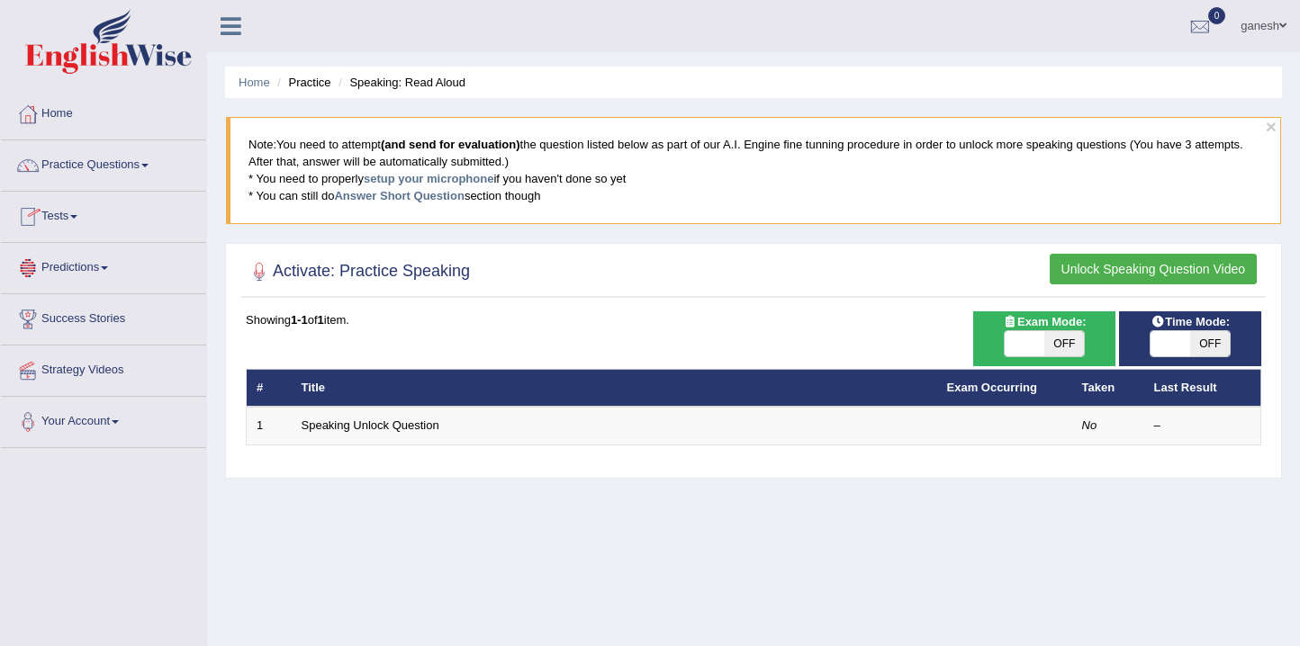
click at [72, 206] on link "Tests" at bounding box center [103, 214] width 205 height 45
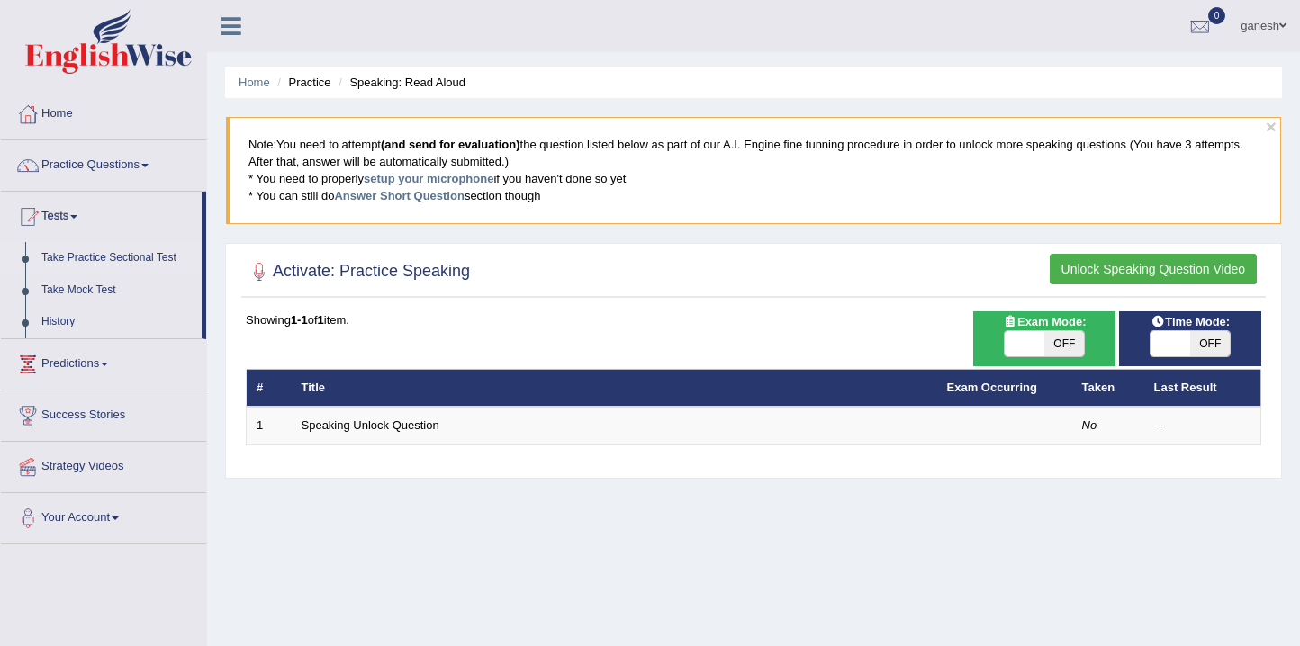
click at [74, 259] on link "Take Practice Sectional Test" at bounding box center [117, 258] width 168 height 32
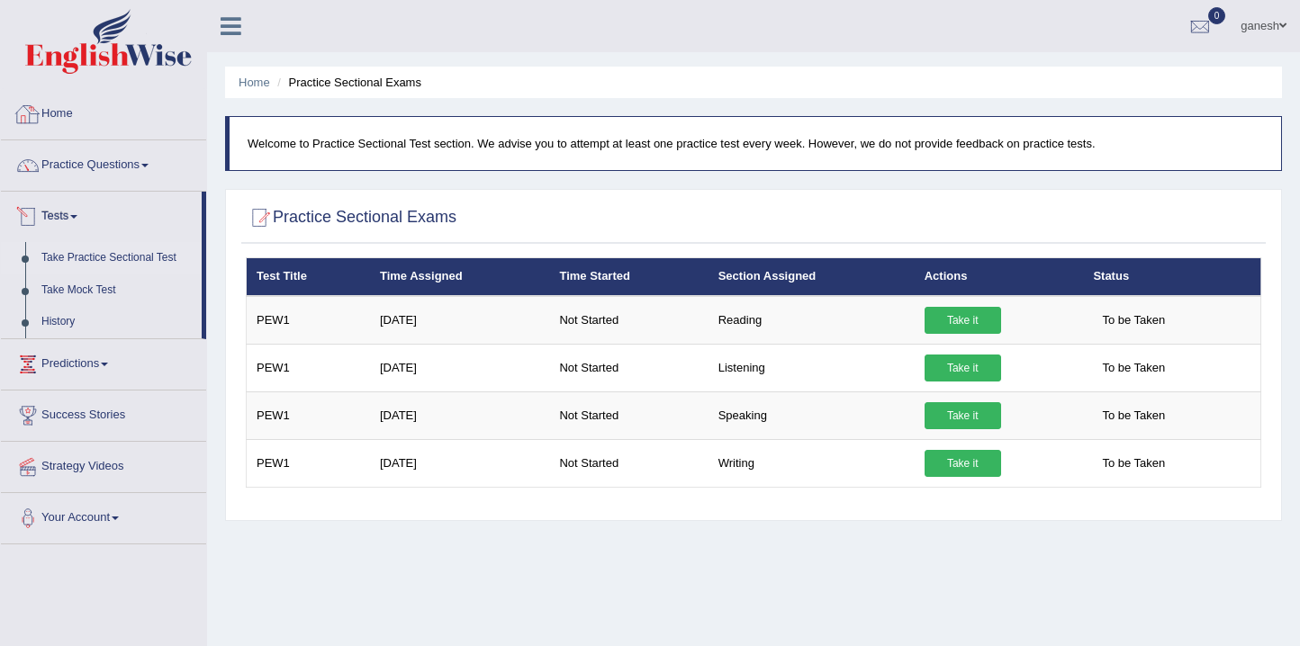
click at [26, 108] on div at bounding box center [27, 114] width 27 height 27
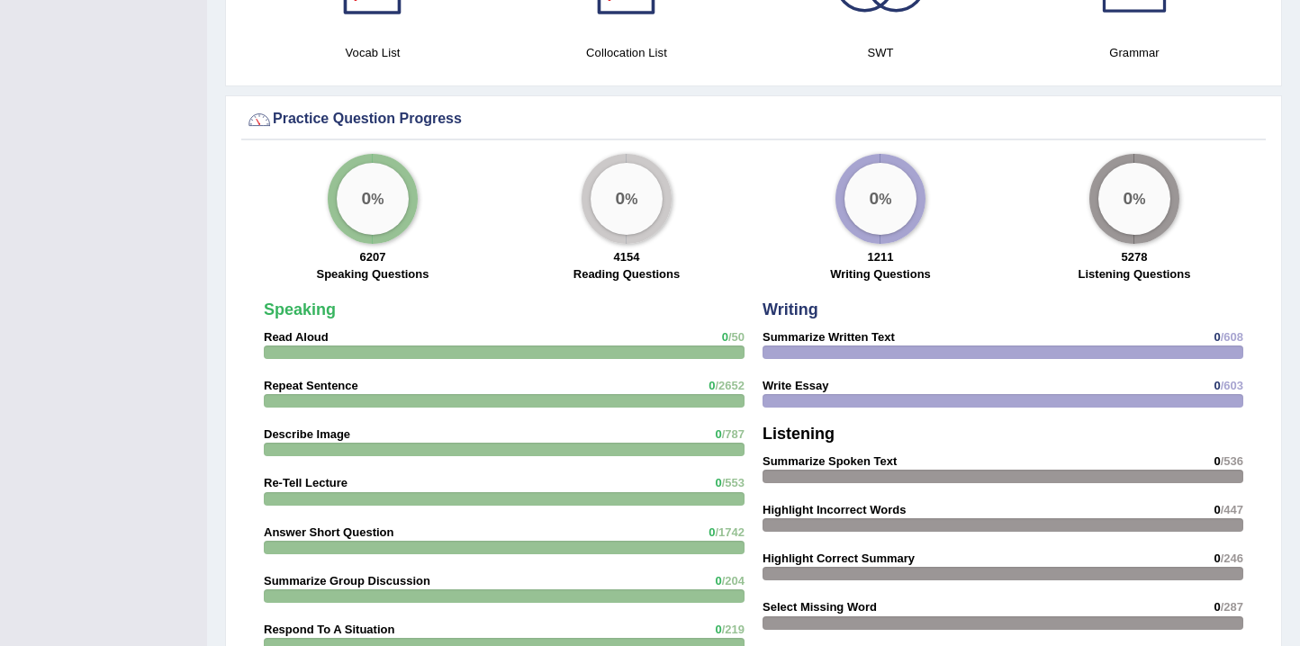
scroll to position [1260, 0]
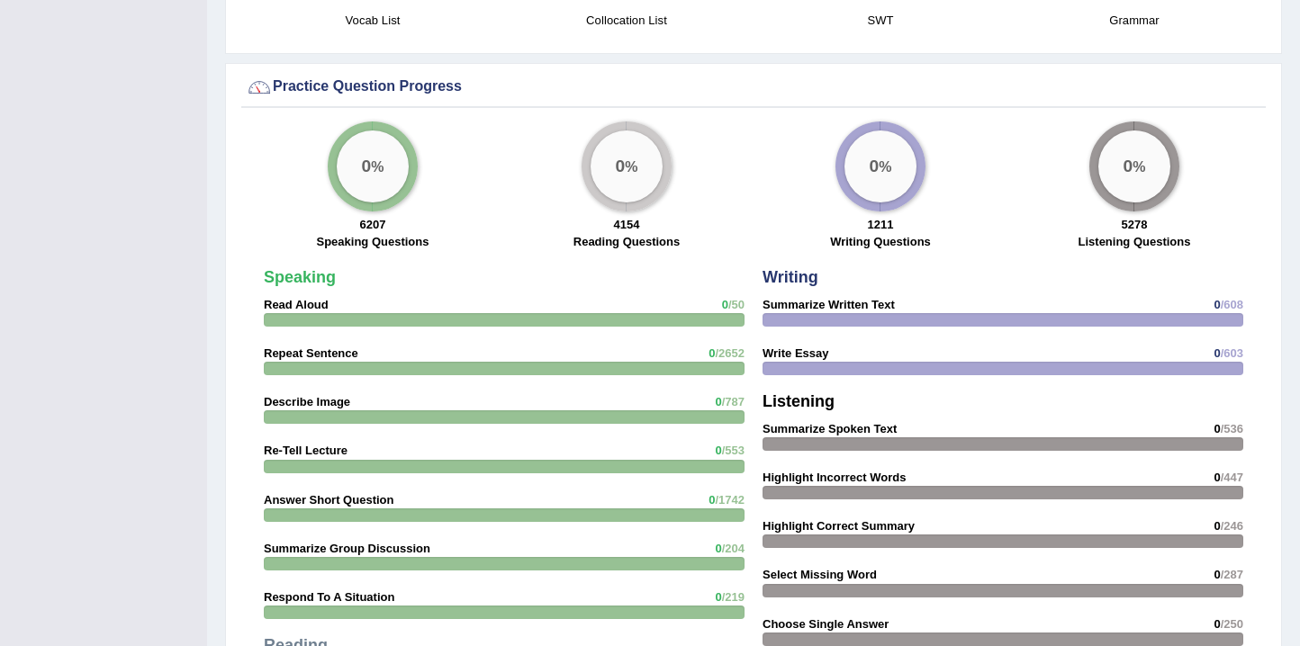
click at [328, 288] on div "Speaking Read Aloud 0 /50 Repeat Sentence 0 /2652 Describe Image 0 /787 Re-Tell…" at bounding box center [504, 583] width 499 height 647
click at [302, 298] on strong "Read Aloud" at bounding box center [296, 305] width 65 height 14
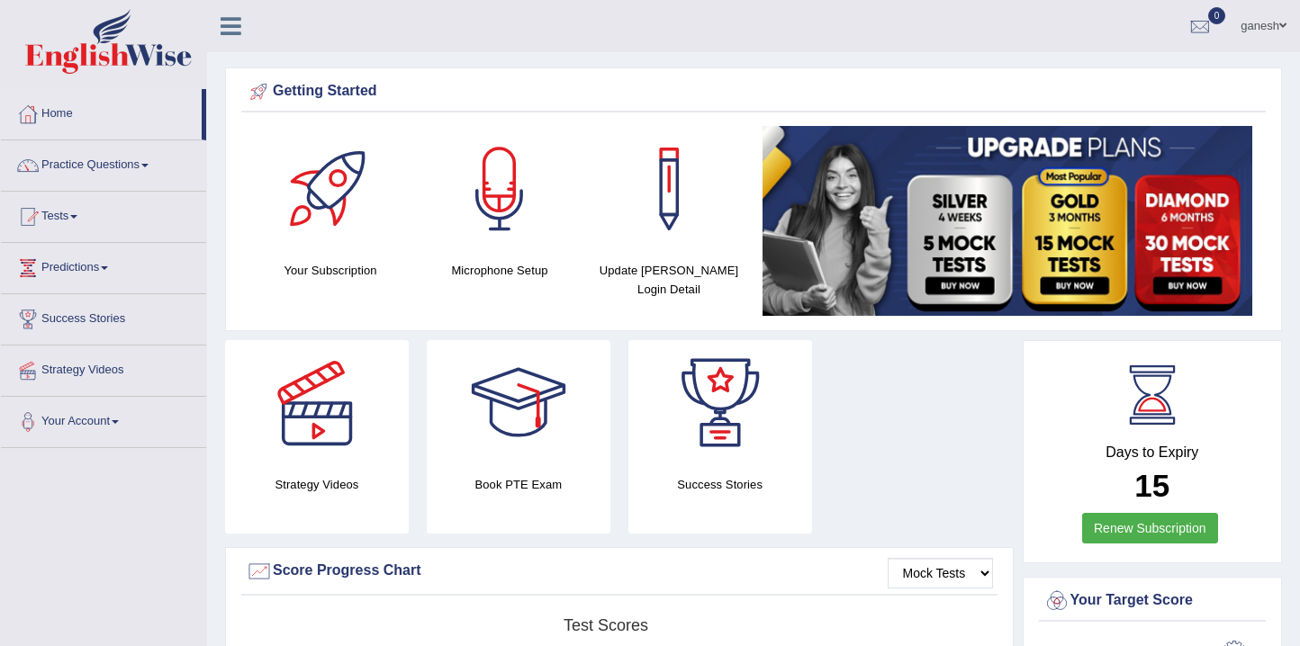
scroll to position [0, 0]
click at [72, 213] on link "Tests" at bounding box center [103, 214] width 205 height 45
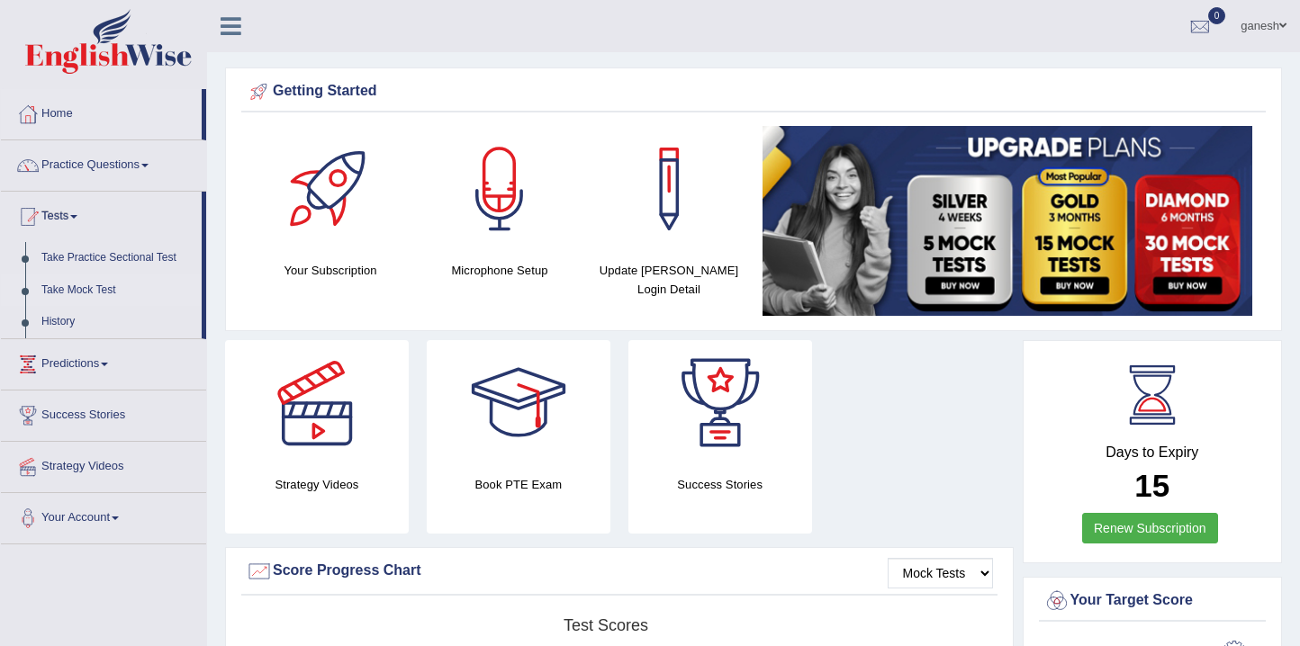
click at [92, 289] on link "Take Mock Test" at bounding box center [117, 291] width 168 height 32
